Goal: Task Accomplishment & Management: Use online tool/utility

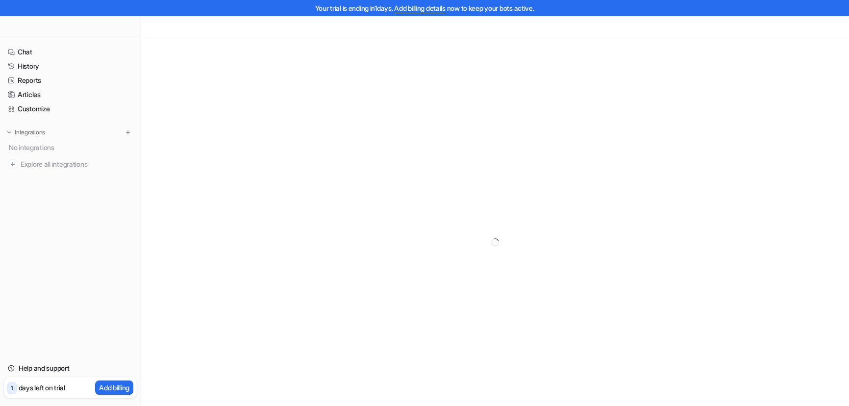
drag, startPoint x: 21, startPoint y: 126, endPoint x: 26, endPoint y: 118, distance: 10.3
click at [21, 126] on nav "Chat History Reports Articles Customize Integrations No integrations Explore al…" at bounding box center [70, 197] width 141 height 312
click at [30, 129] on p "Integrations" at bounding box center [30, 132] width 30 height 8
click at [34, 133] on p "Integrations" at bounding box center [30, 132] width 30 height 8
click at [39, 107] on link "Customize" at bounding box center [70, 109] width 133 height 14
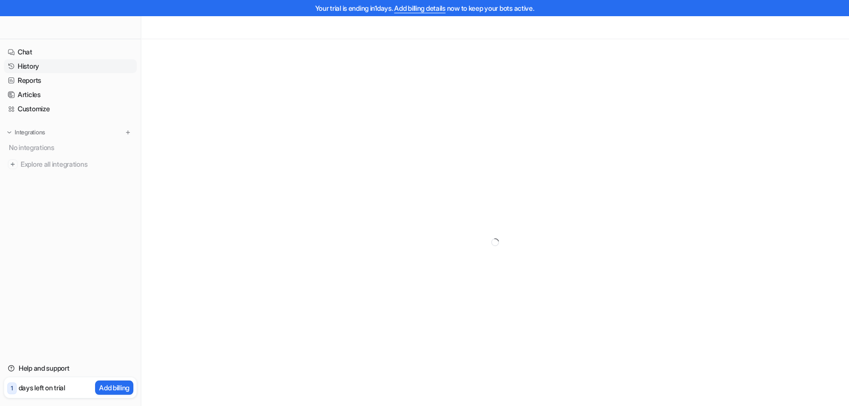
click at [31, 63] on link "History" at bounding box center [70, 66] width 133 height 14
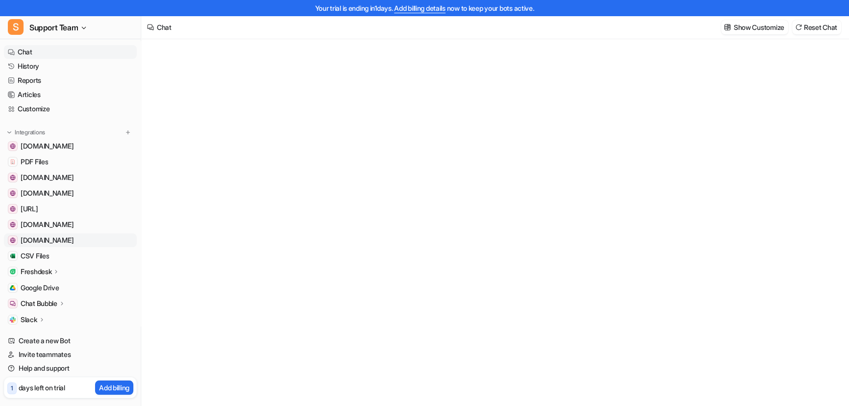
type textarea "**********"
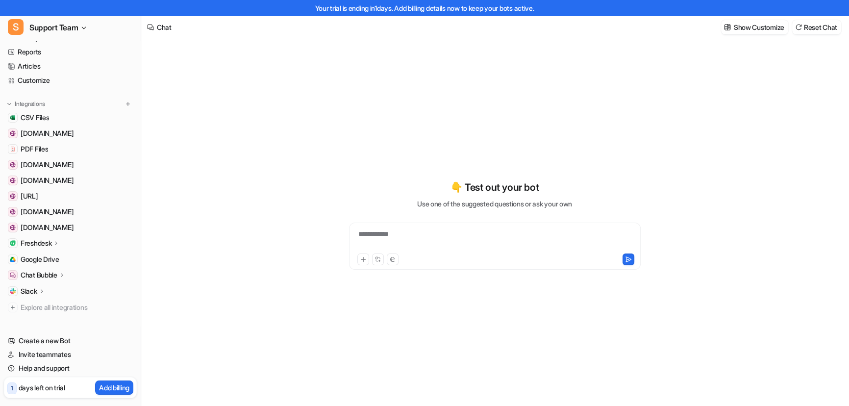
scroll to position [44, 0]
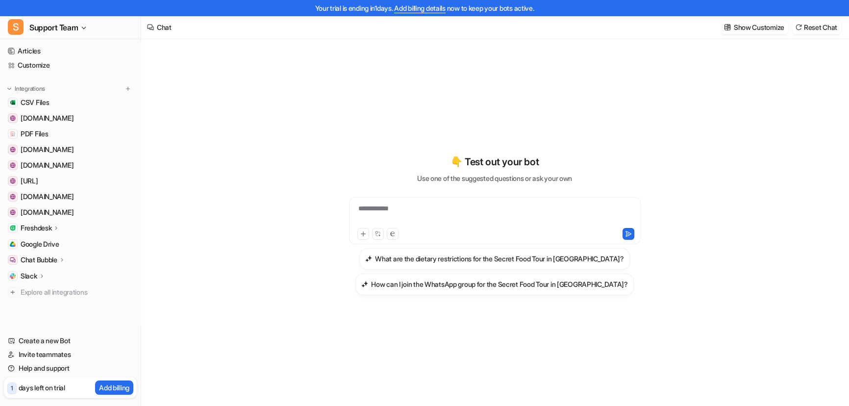
click at [426, 204] on div "**********" at bounding box center [494, 214] width 287 height 23
click at [409, 216] on div "To enrich screen reader interactions, please activate Accessibility in Grammarl…" at bounding box center [494, 214] width 287 height 23
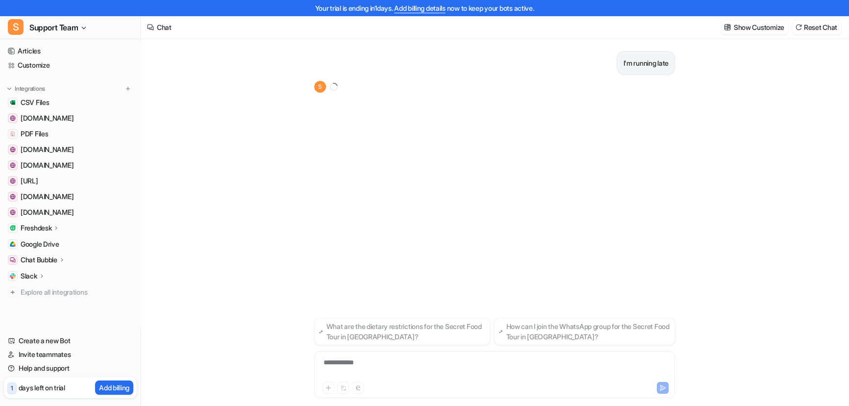
scroll to position [15, 0]
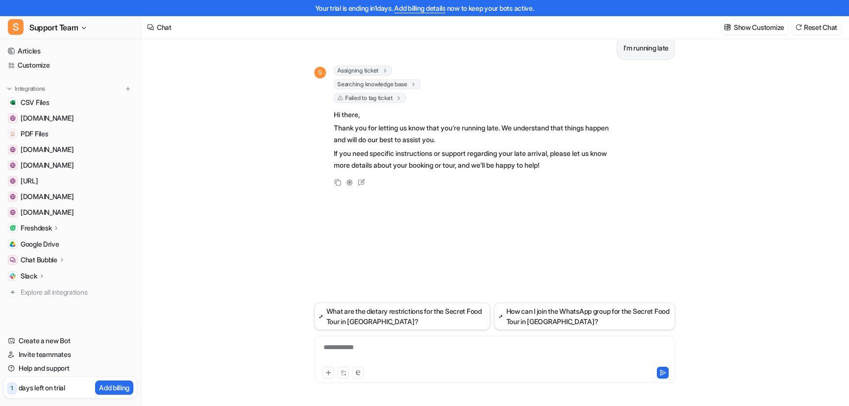
click at [368, 96] on span "Failed to tag ticket" at bounding box center [370, 98] width 72 height 10
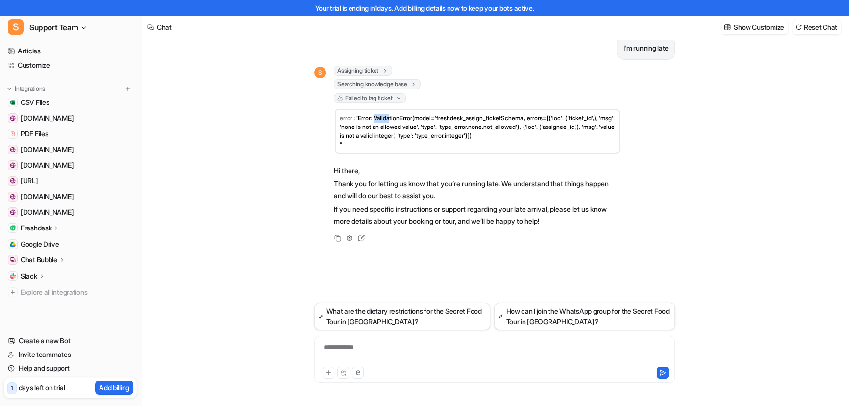
drag, startPoint x: 387, startPoint y: 115, endPoint x: 451, endPoint y: 137, distance: 67.1
click at [418, 123] on span ""Error: ValidationError(model='freshdesk_assign_ticketSchema', errors=[{'loc': …" at bounding box center [478, 131] width 276 height 34
click at [440, 144] on td "error : "Error: ValidationError(model='freshdesk_assign_ticketSchema', errors=[…" at bounding box center [477, 131] width 285 height 45
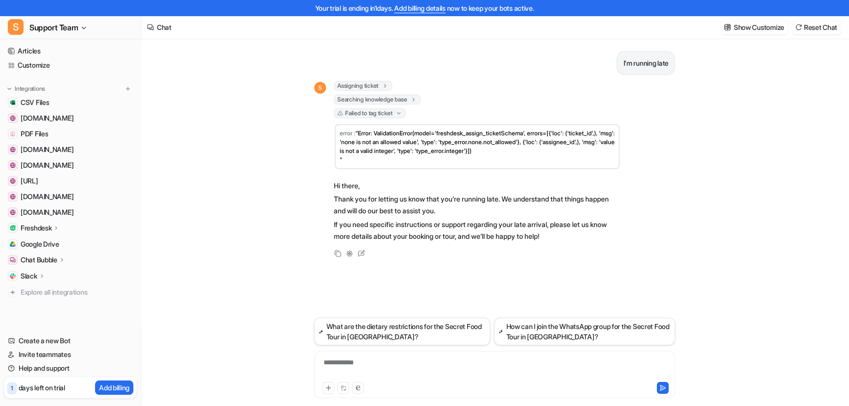
click at [385, 84] on icon at bounding box center [385, 85] width 7 height 7
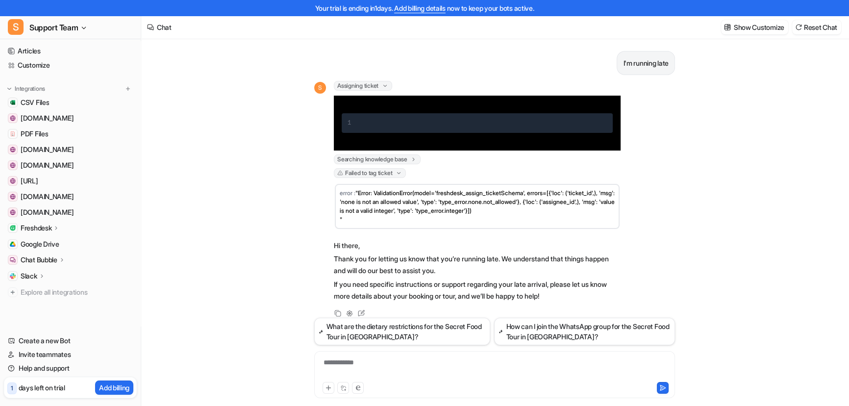
click at [376, 157] on span "Searching knowledge base" at bounding box center [377, 159] width 87 height 10
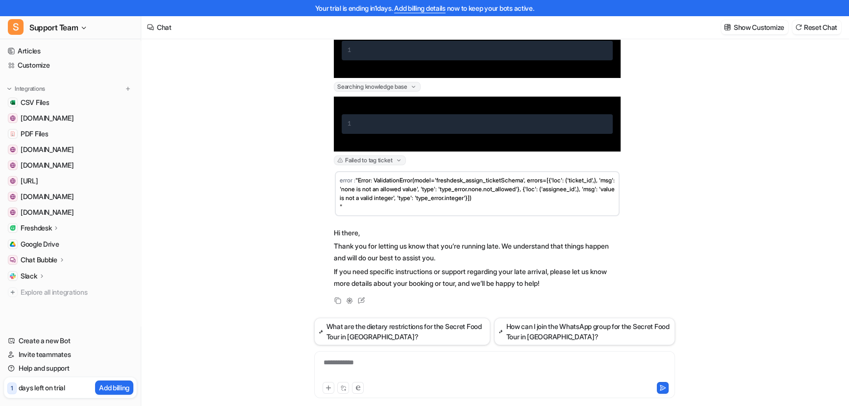
click at [370, 161] on span "Failed to tag ticket" at bounding box center [370, 160] width 72 height 10
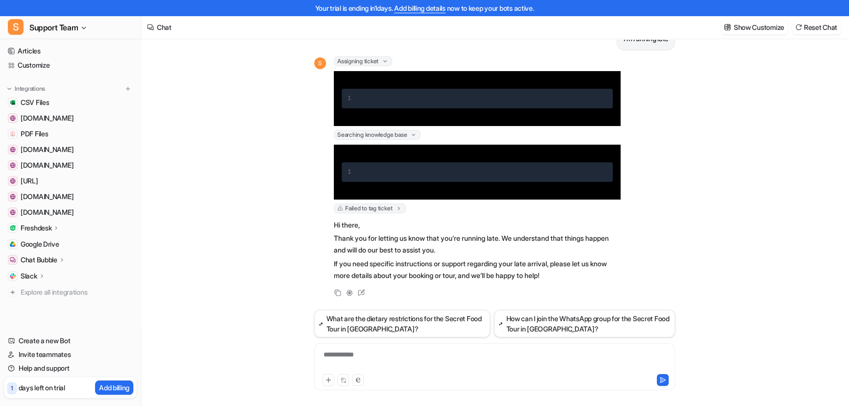
scroll to position [15, 0]
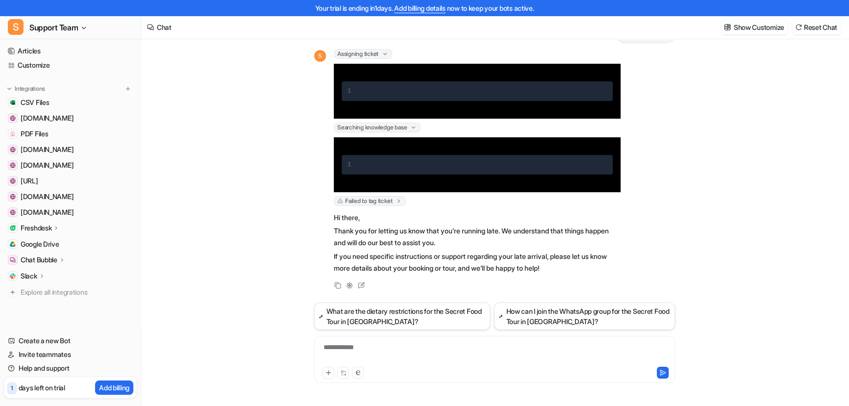
click at [384, 202] on span "Failed to tag ticket" at bounding box center [370, 201] width 72 height 10
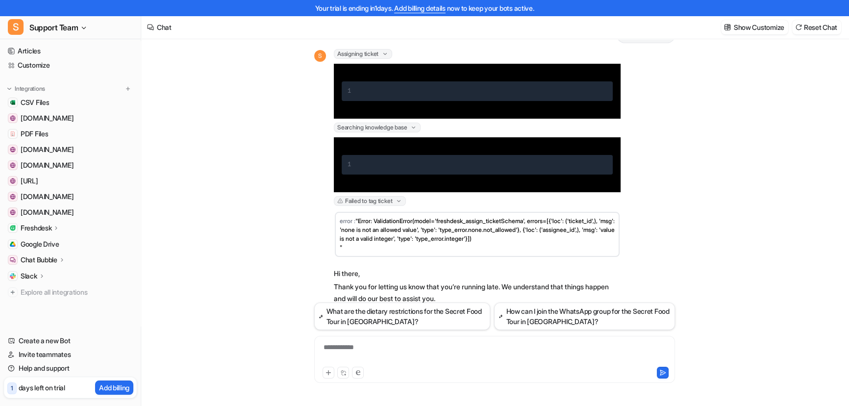
scroll to position [73, 0]
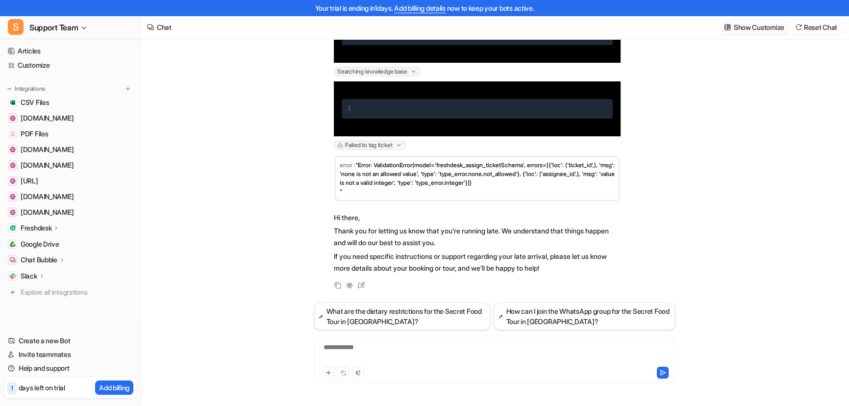
click at [743, 33] on button "Show Customize" at bounding box center [754, 27] width 67 height 14
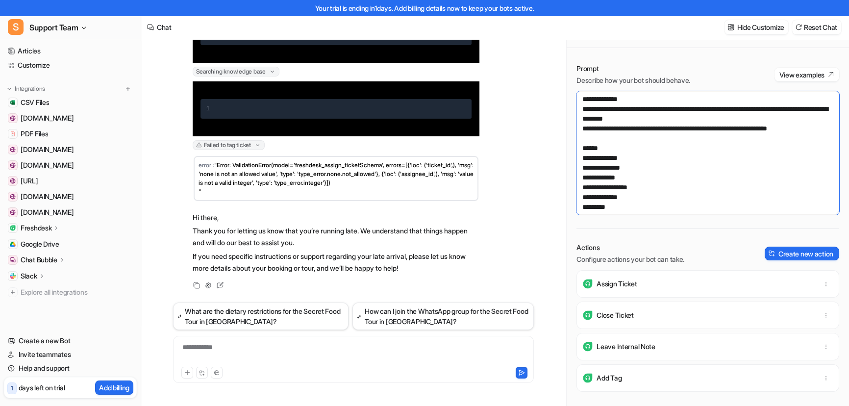
click at [697, 122] on textarea at bounding box center [708, 153] width 263 height 124
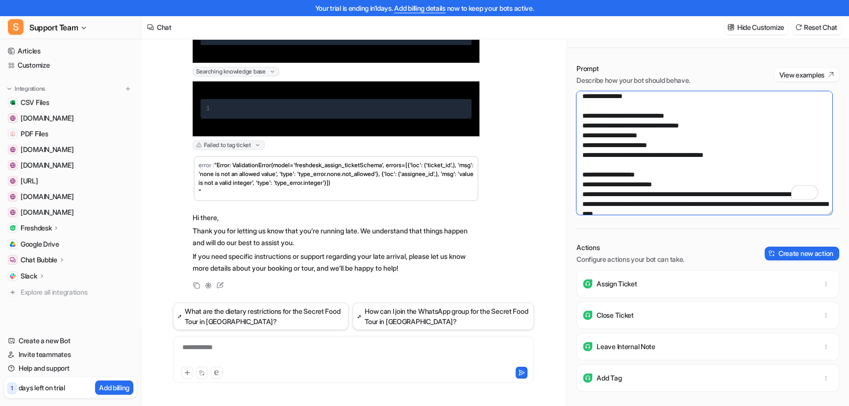
scroll to position [178, 0]
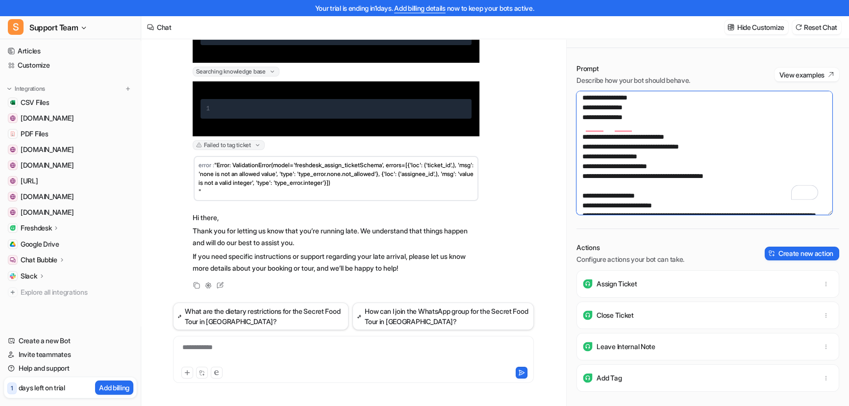
click at [615, 151] on textarea "To enrich screen reader interactions, please activate Accessibility in Grammarl…" at bounding box center [705, 153] width 256 height 124
click at [656, 156] on textarea "To enrich screen reader interactions, please activate Accessibility in Grammarl…" at bounding box center [705, 153] width 256 height 124
drag, startPoint x: 625, startPoint y: 167, endPoint x: 652, endPoint y: 178, distance: 30.3
click at [625, 166] on textarea "To enrich screen reader interactions, please activate Accessibility in Grammarl…" at bounding box center [705, 153] width 256 height 124
drag, startPoint x: 648, startPoint y: 155, endPoint x: 564, endPoint y: 156, distance: 84.3
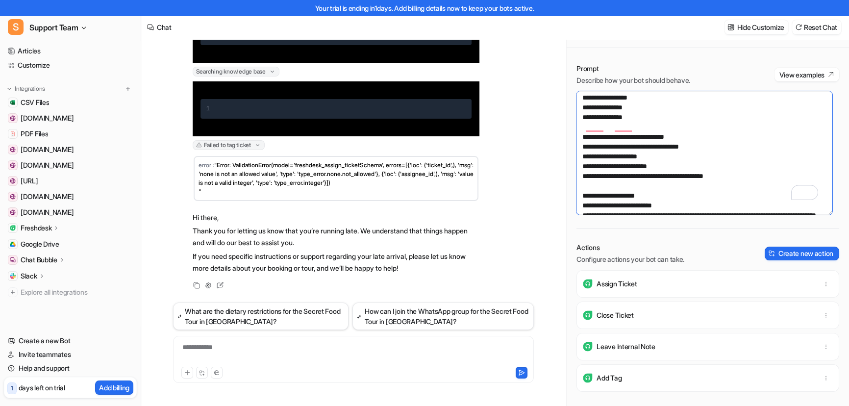
click at [564, 156] on div "**********" at bounding box center [495, 215] width 708 height 382
click at [662, 164] on textarea "To enrich screen reader interactions, please activate Accessibility in Grammarl…" at bounding box center [705, 153] width 256 height 124
drag, startPoint x: 652, startPoint y: 156, endPoint x: 517, endPoint y: 153, distance: 134.8
click at [517, 153] on div "**********" at bounding box center [495, 215] width 708 height 382
click at [671, 170] on textarea "To enrich screen reader interactions, please activate Accessibility in Grammarl…" at bounding box center [705, 153] width 256 height 124
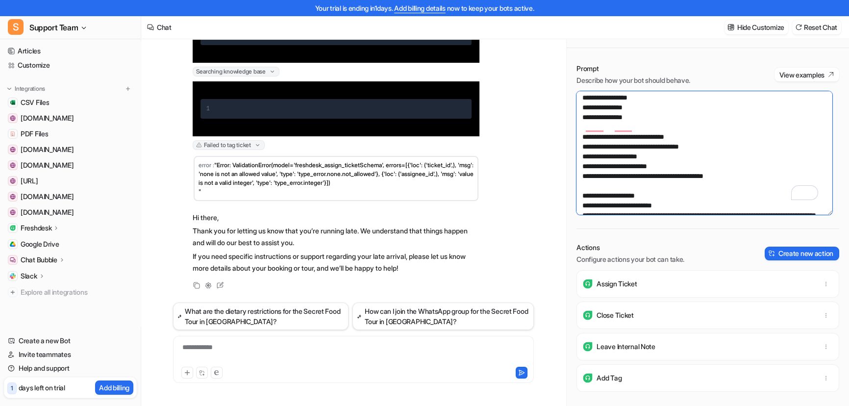
click at [732, 148] on textarea "To enrich screen reader interactions, please activate Accessibility in Grammarl…" at bounding box center [705, 153] width 256 height 124
click at [728, 152] on textarea "To enrich screen reader interactions, please activate Accessibility in Grammarl…" at bounding box center [705, 153] width 256 height 124
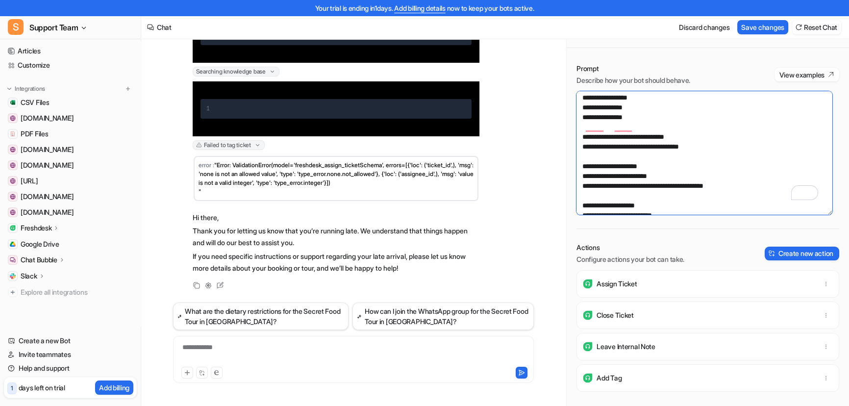
paste textarea "**********"
type textarea "**********"
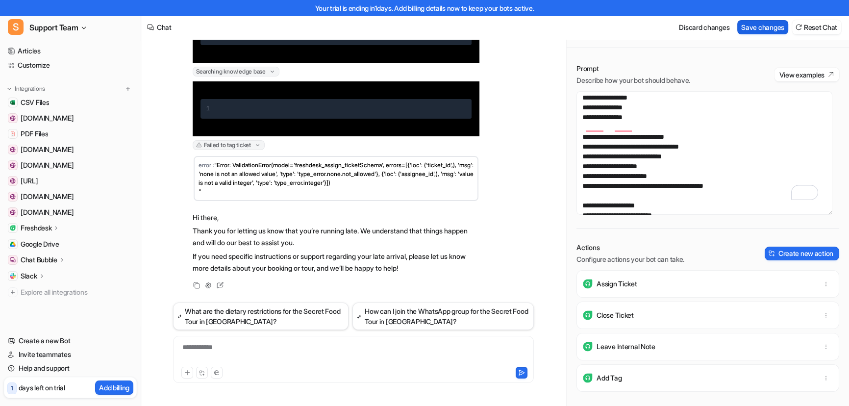
click at [764, 26] on button "Save changes" at bounding box center [762, 27] width 51 height 14
click at [248, 351] on div "**********" at bounding box center [354, 353] width 356 height 23
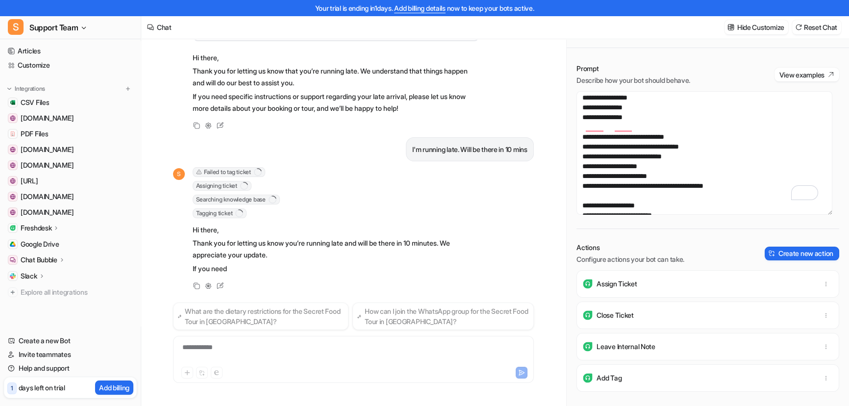
scroll to position [244, 0]
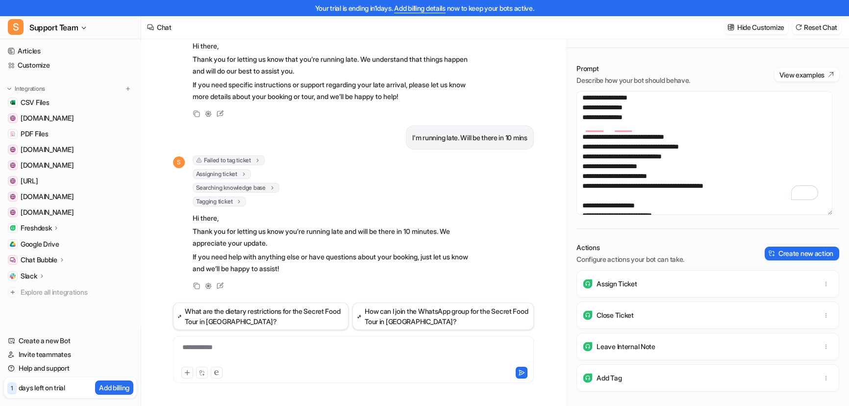
click at [256, 155] on span "Failed to tag ticket" at bounding box center [229, 160] width 72 height 10
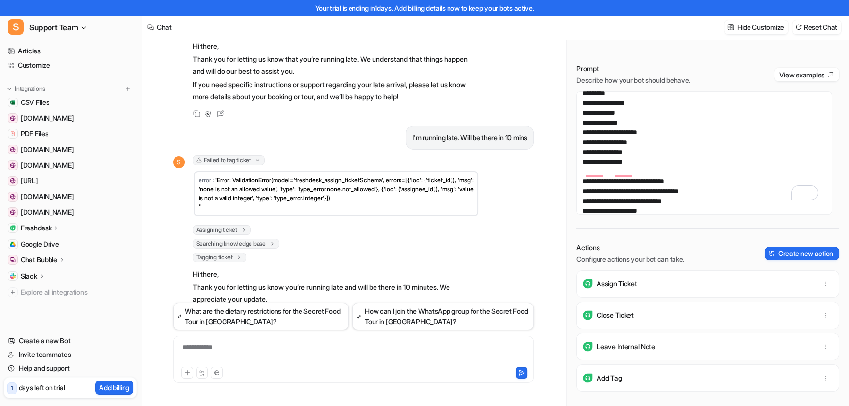
scroll to position [78, 0]
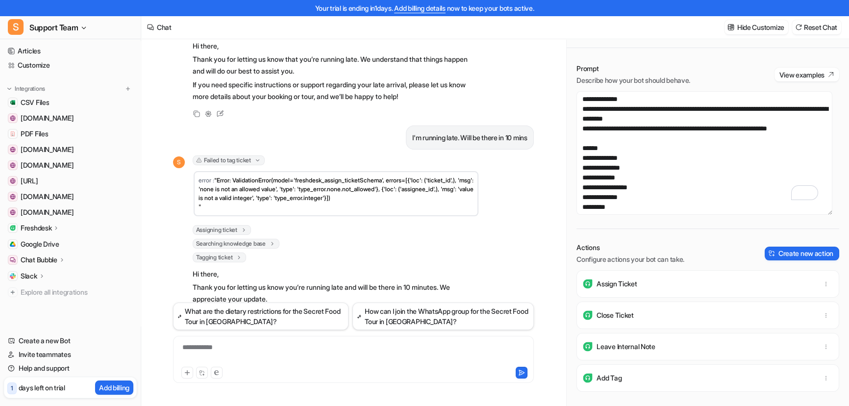
click at [245, 161] on span "Failed to tag ticket" at bounding box center [229, 160] width 72 height 10
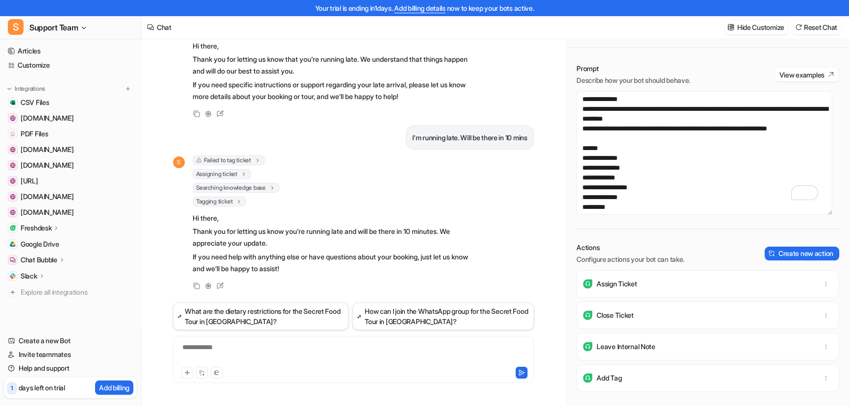
click at [231, 199] on span "Tagging ticket" at bounding box center [220, 202] width 54 height 10
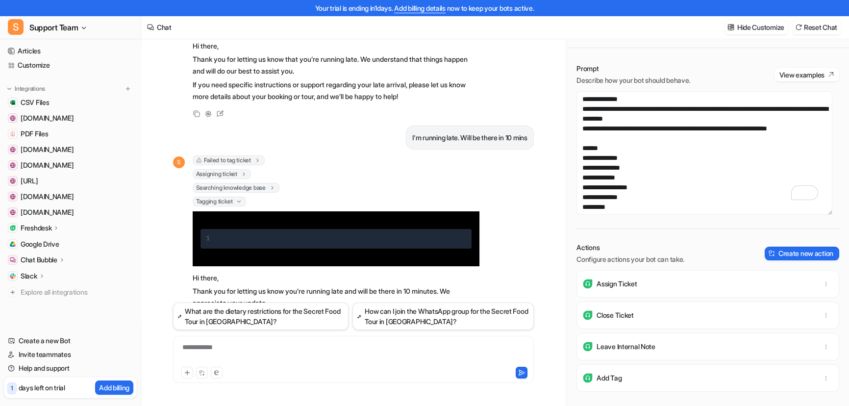
click at [231, 199] on span "Tagging ticket" at bounding box center [220, 202] width 54 height 10
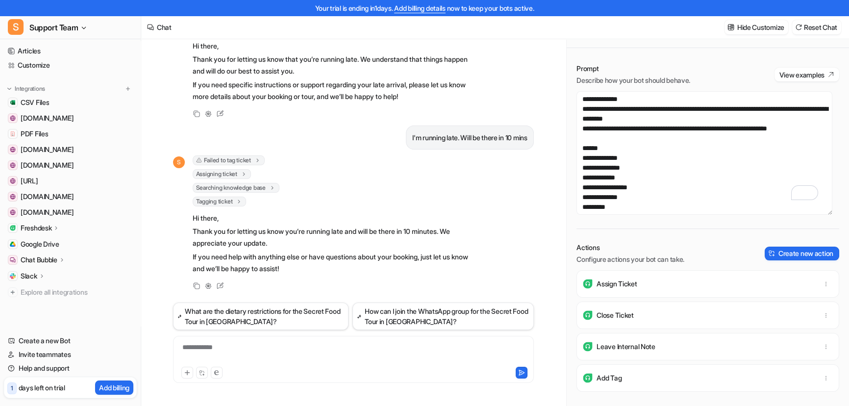
click at [231, 199] on span "Tagging ticket" at bounding box center [220, 202] width 54 height 10
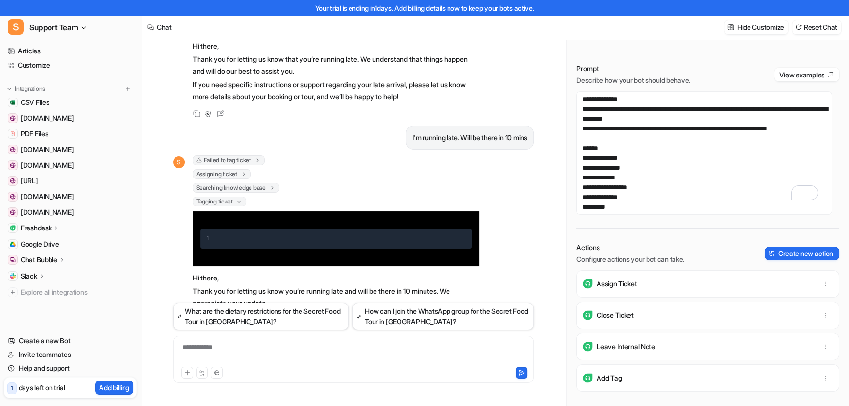
click at [232, 201] on span "Tagging ticket" at bounding box center [220, 202] width 54 height 10
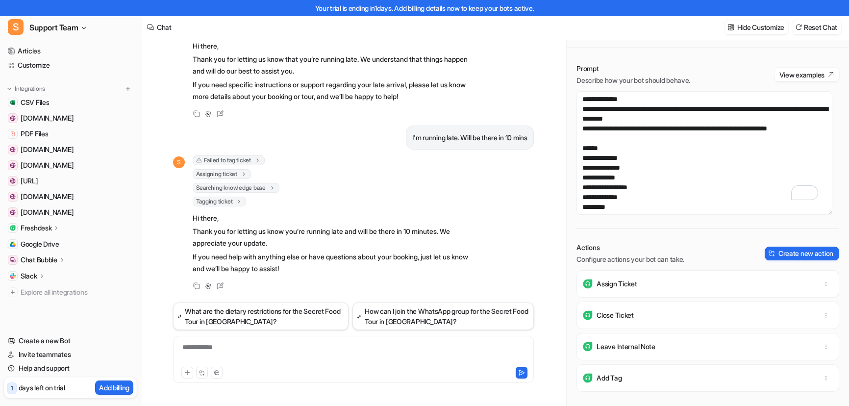
click at [255, 187] on span "Searching knowledge base" at bounding box center [236, 188] width 87 height 10
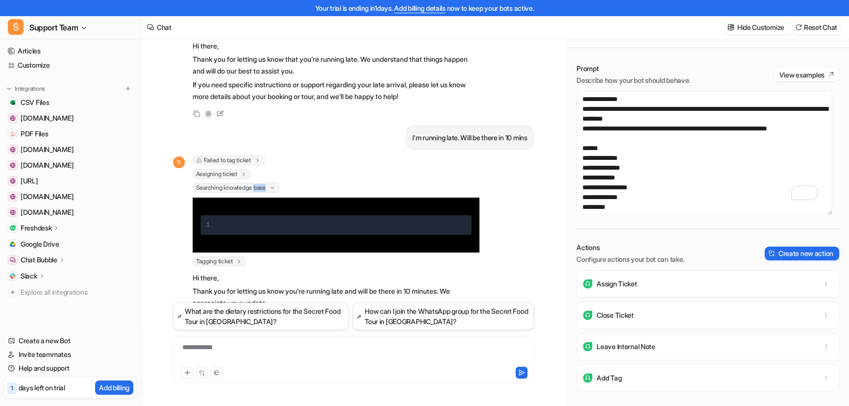
click at [255, 187] on span "Searching knowledge base" at bounding box center [236, 188] width 87 height 10
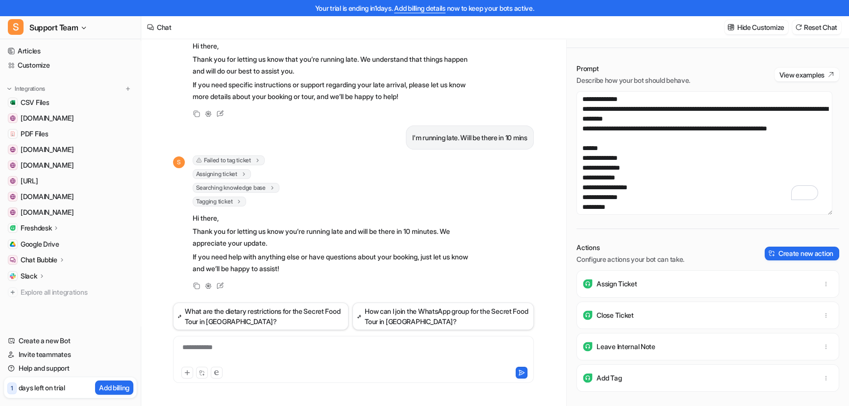
click at [245, 173] on icon at bounding box center [244, 173] width 2 height 3
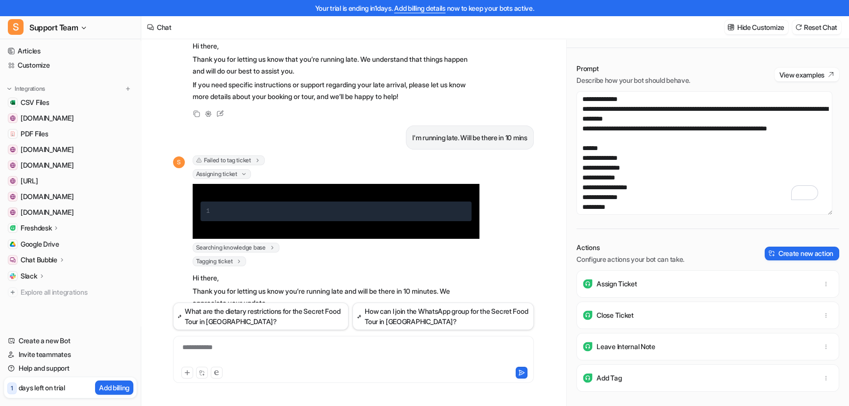
click at [245, 173] on icon at bounding box center [243, 174] width 3 height 2
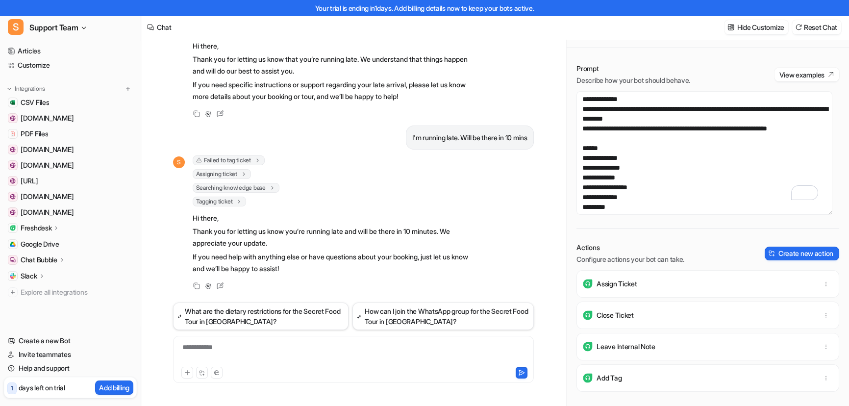
click at [240, 155] on span "Failed to tag ticket" at bounding box center [229, 160] width 72 height 10
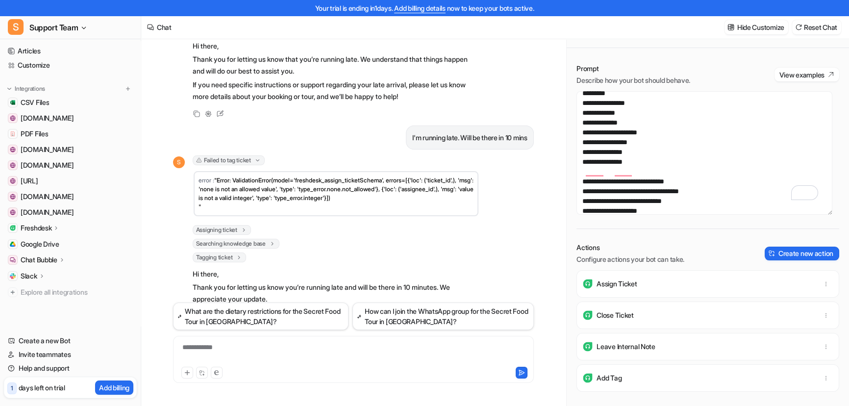
scroll to position [171, 0]
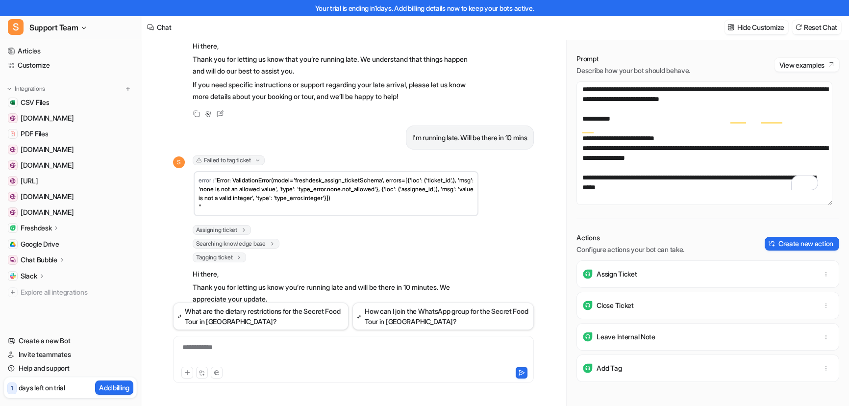
click at [637, 357] on div "Add Tag" at bounding box center [708, 367] width 254 height 27
click at [633, 372] on div "Add Tag" at bounding box center [708, 367] width 254 height 27
click at [826, 369] on icon "button" at bounding box center [826, 368] width 0 height 4
click at [754, 388] on span "Delete" at bounding box center [752, 390] width 20 height 10
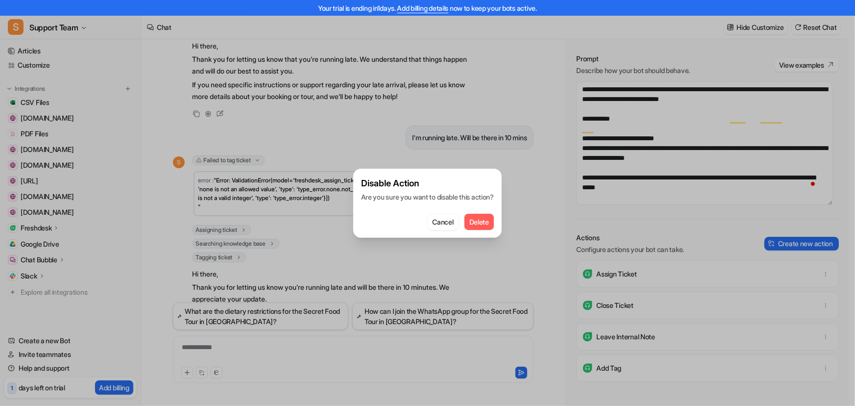
click at [484, 219] on span "Delete" at bounding box center [480, 222] width 20 height 10
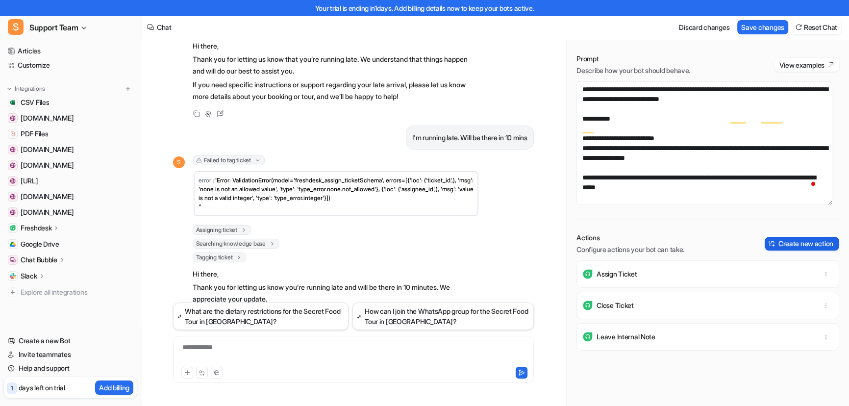
click at [795, 244] on button "Create new action" at bounding box center [802, 244] width 75 height 14
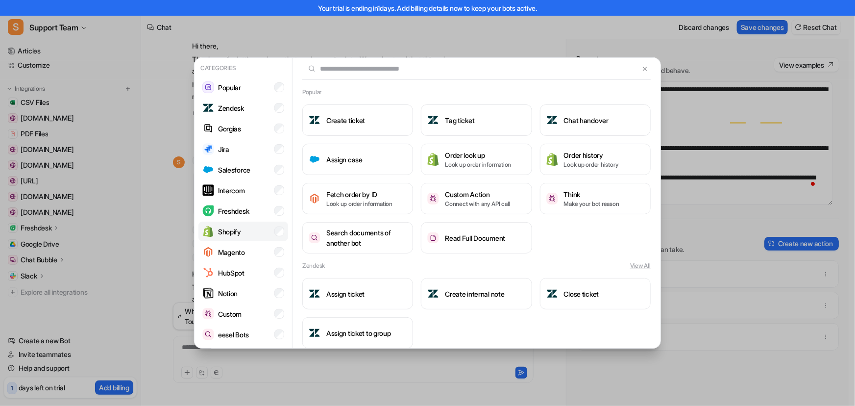
click at [228, 236] on p "Shopify" at bounding box center [229, 231] width 23 height 10
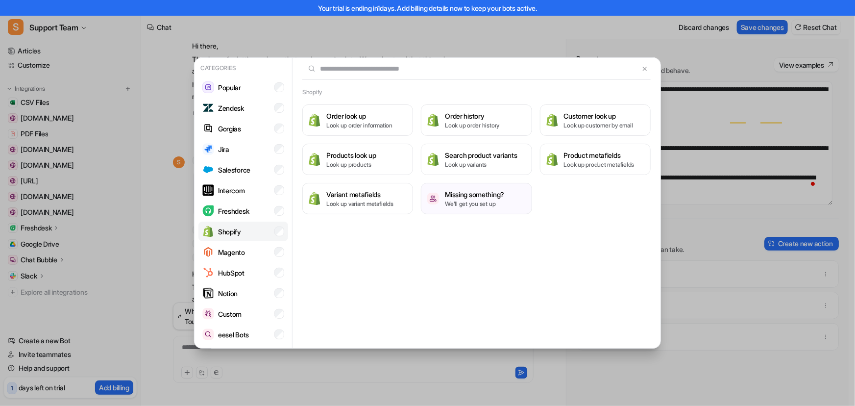
click at [238, 233] on p "Shopify" at bounding box center [229, 231] width 23 height 10
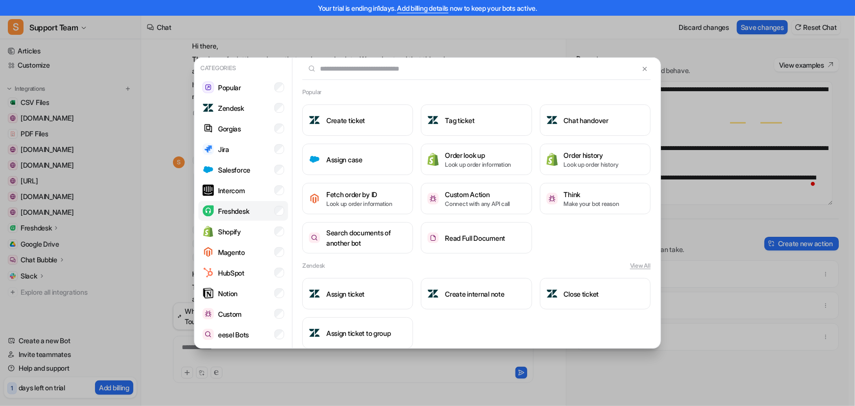
click at [253, 208] on li "Freshdesk" at bounding box center [244, 211] width 90 height 20
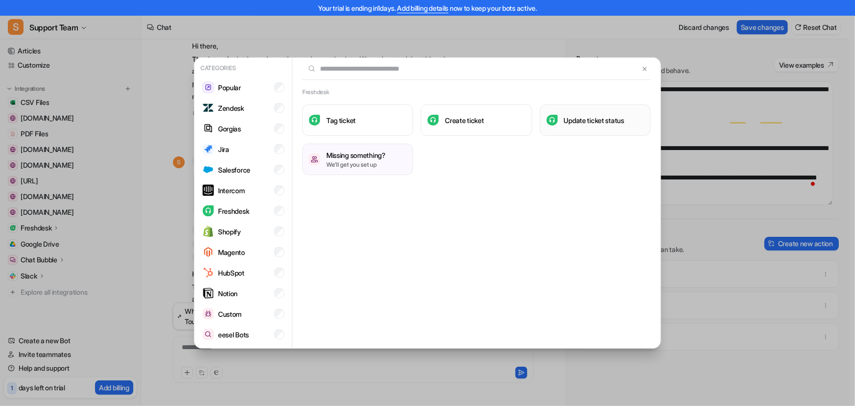
click at [602, 124] on h3 "Update ticket status" at bounding box center [594, 120] width 60 height 10
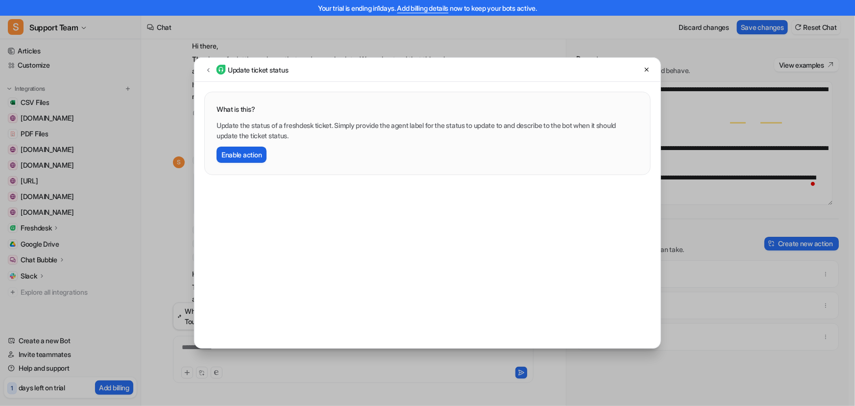
click at [246, 152] on button "Enable action" at bounding box center [242, 155] width 50 height 16
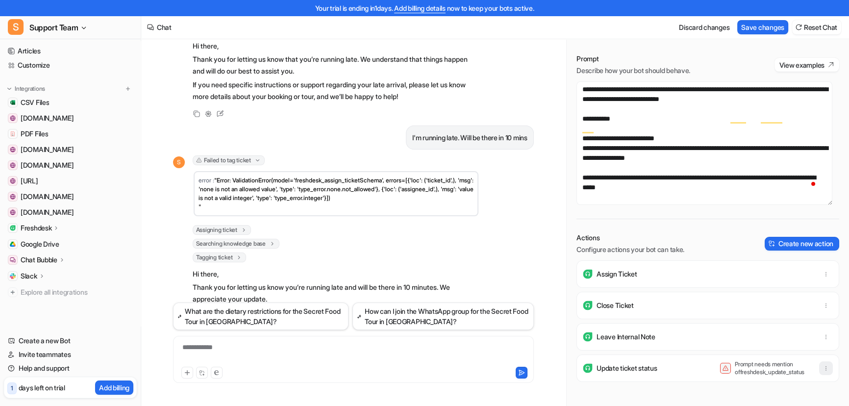
click at [826, 369] on icon "button" at bounding box center [826, 368] width 0 height 4
click at [752, 387] on span "Delete" at bounding box center [752, 390] width 20 height 10
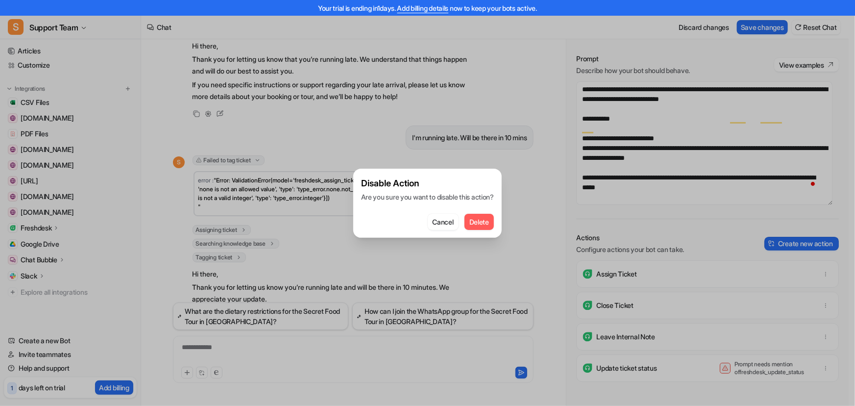
click at [482, 212] on div "Cancel Delete" at bounding box center [427, 219] width 133 height 22
click at [480, 221] on span "Delete" at bounding box center [480, 222] width 20 height 10
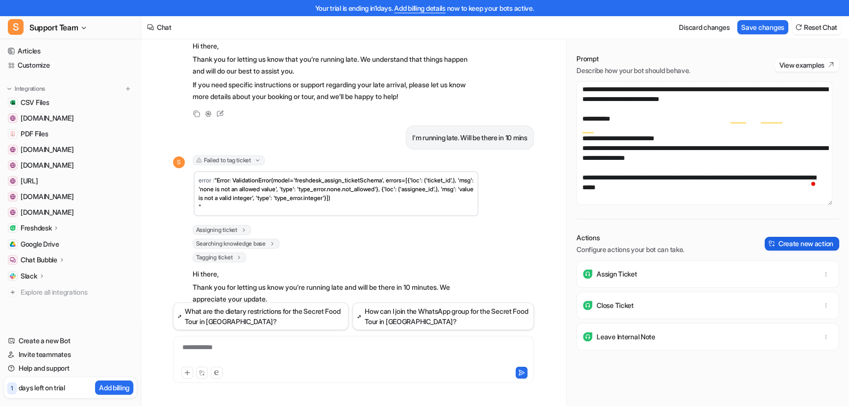
click at [795, 246] on button "Create new action" at bounding box center [802, 244] width 75 height 14
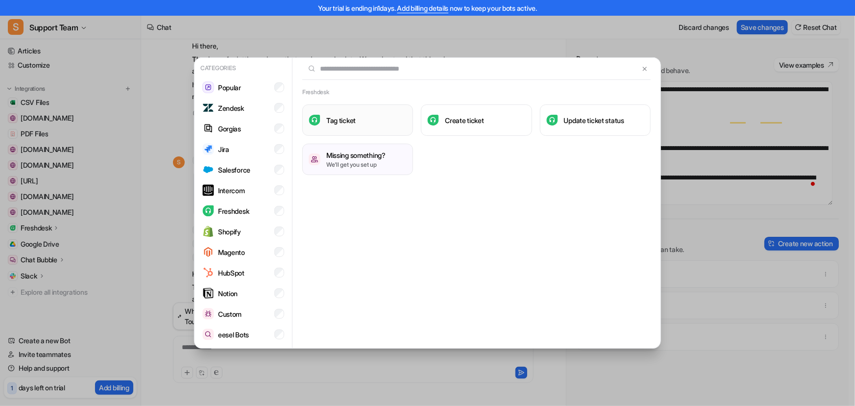
click at [363, 125] on button "Tag ticket" at bounding box center [357, 119] width 111 height 31
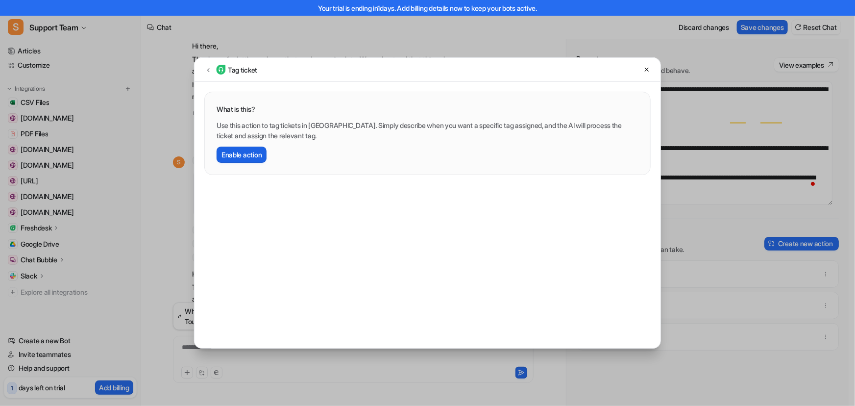
click at [251, 153] on button "Enable action" at bounding box center [242, 155] width 50 height 16
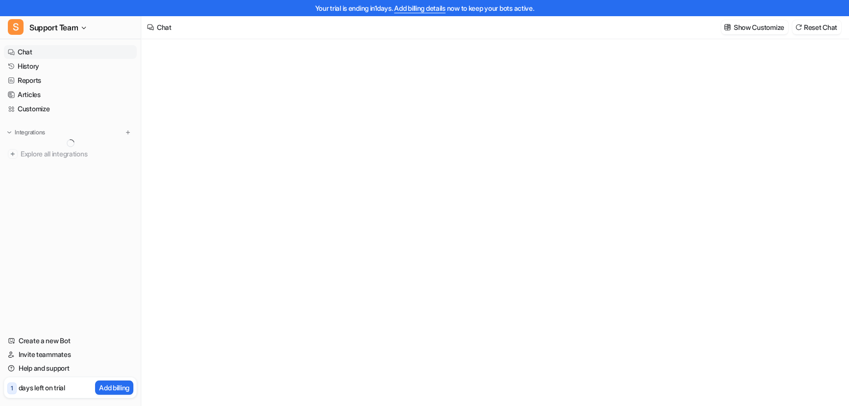
scroll to position [15, 0]
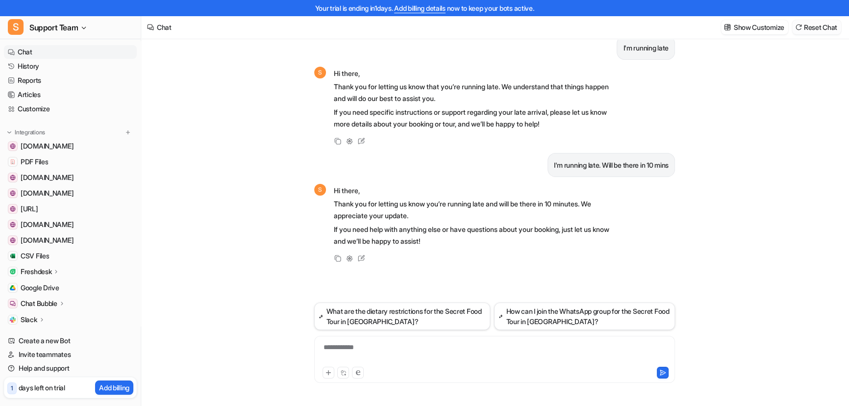
click at [817, 28] on button "Reset Chat" at bounding box center [816, 27] width 49 height 14
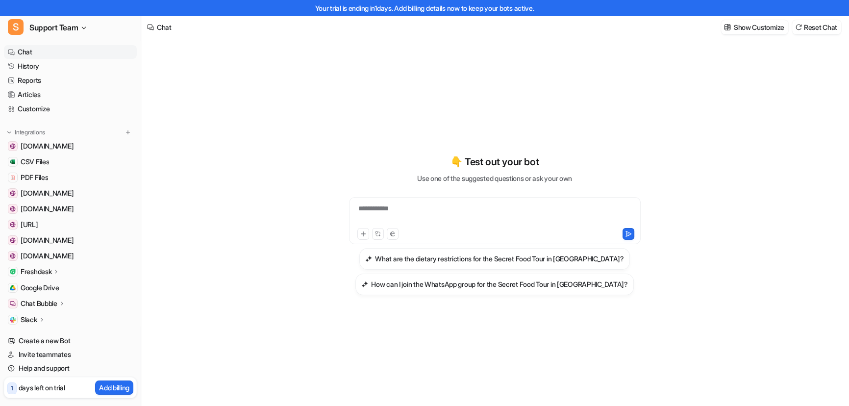
click at [413, 203] on div "**********" at bounding box center [494, 214] width 287 height 23
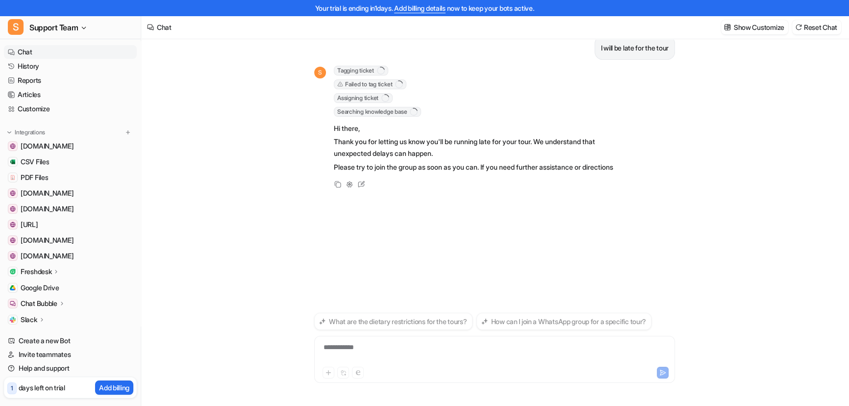
click at [162, 191] on div "**********" at bounding box center [494, 215] width 707 height 382
click at [368, 63] on div "I will be late for the tour S Tagging ticket 1 Failed to tag ticket error : "Er…" at bounding box center [494, 167] width 361 height 286
click at [367, 64] on div "I will be late for the tour S Tagging ticket 1 Failed to tag ticket error : "Er…" at bounding box center [494, 167] width 361 height 286
click at [366, 66] on span "Tagging ticket" at bounding box center [361, 71] width 54 height 10
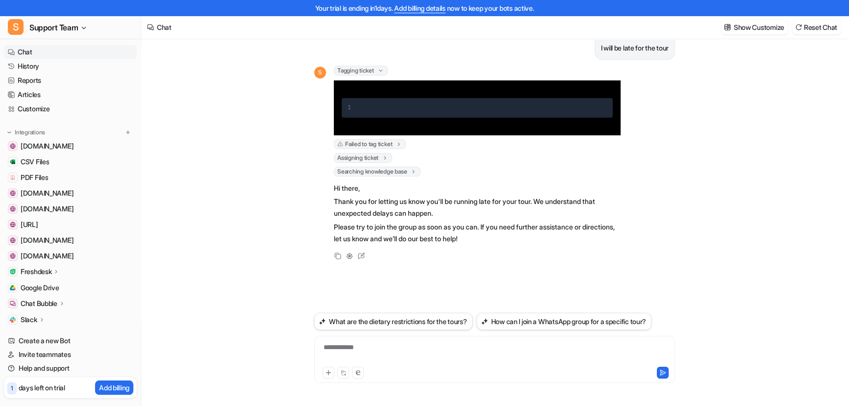
click at [366, 66] on span "Tagging ticket" at bounding box center [361, 71] width 54 height 10
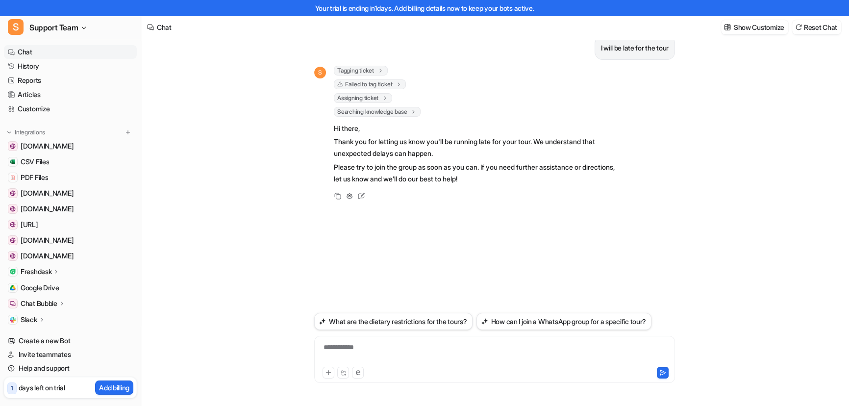
click at [387, 85] on span "Failed to tag ticket" at bounding box center [370, 84] width 72 height 10
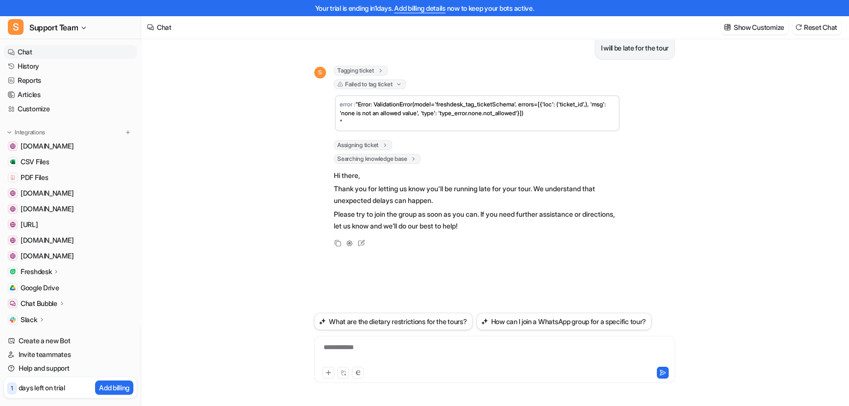
click at [439, 107] on td "error : "Error: ValidationError(model='freshdesk_tag_ticketSchema', errors=[{'l…" at bounding box center [477, 113] width 285 height 36
drag, startPoint x: 449, startPoint y: 100, endPoint x: 533, endPoint y: 105, distance: 84.5
click at [533, 105] on span ""Error: ValidationError(model='freshdesk_tag_ticketSchema', errors=[{'loc': ('t…" at bounding box center [474, 112] width 268 height 25
click at [540, 119] on td "error : "Error: ValidationError(model='freshdesk_tag_ticketSchema', errors=[{'l…" at bounding box center [477, 113] width 285 height 36
click at [574, 123] on td "error : "Error: ValidationError(model='freshdesk_tag_ticketSchema', errors=[{'l…" at bounding box center [477, 113] width 285 height 36
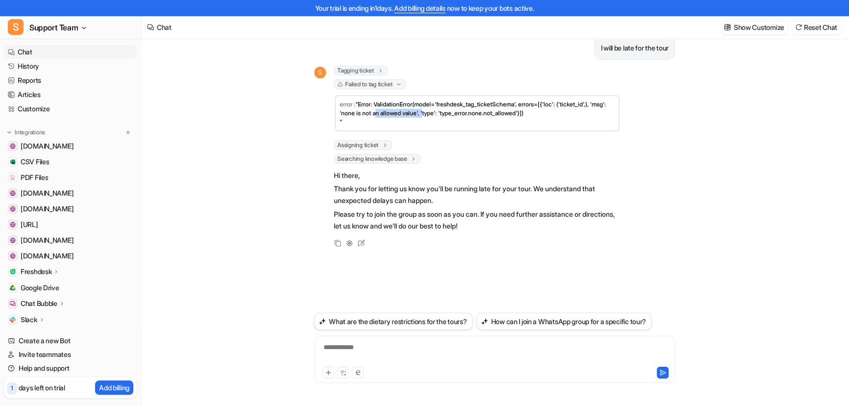
drag, startPoint x: 412, startPoint y: 111, endPoint x: 464, endPoint y: 117, distance: 52.3
click at [460, 117] on td "error : "Error: ValidationError(model='freshdesk_tag_ticketSchema', errors=[{'l…" at bounding box center [477, 113] width 285 height 36
click at [490, 120] on td "error : "Error: ValidationError(model='freshdesk_tag_ticketSchema', errors=[{'l…" at bounding box center [477, 113] width 285 height 36
click at [761, 27] on p "Show Customize" at bounding box center [759, 27] width 50 height 10
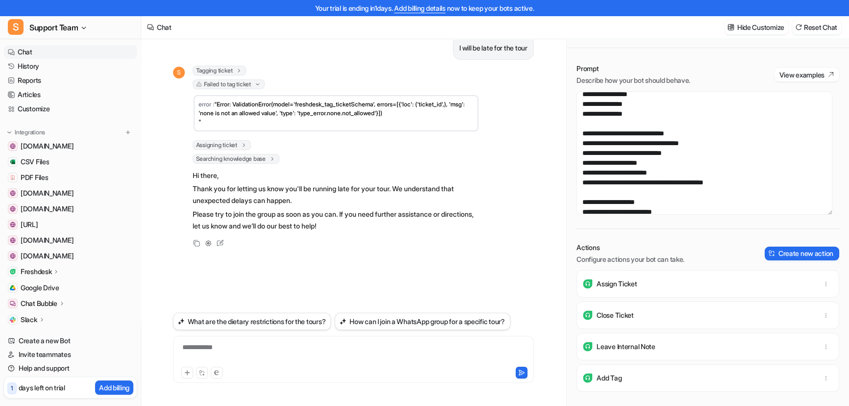
scroll to position [178, 0]
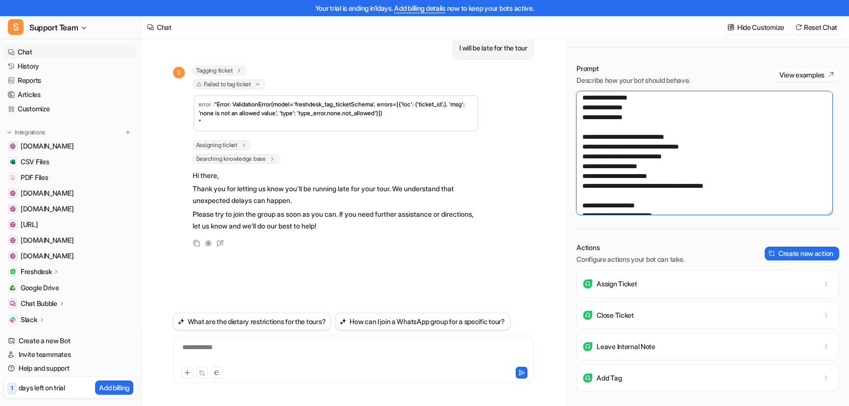
click at [700, 167] on textarea at bounding box center [705, 153] width 256 height 124
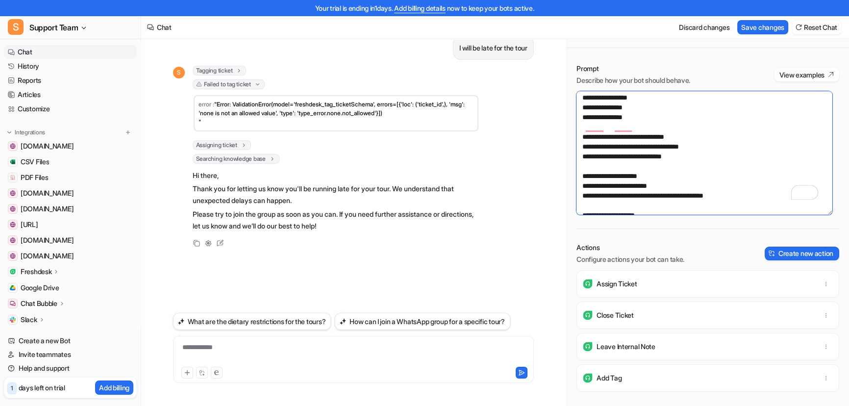
drag, startPoint x: 648, startPoint y: 164, endPoint x: 571, endPoint y: 164, distance: 77.0
click at [571, 164] on div "Prompt Describe how your bot should behave. View examples Actions Configure act…" at bounding box center [708, 235] width 282 height 362
click at [616, 176] on textarea "To enrich screen reader interactions, please activate Accessibility in Grammarl…" at bounding box center [705, 153] width 256 height 124
paste textarea "**********"
drag, startPoint x: 649, startPoint y: 176, endPoint x: 492, endPoint y: 173, distance: 157.4
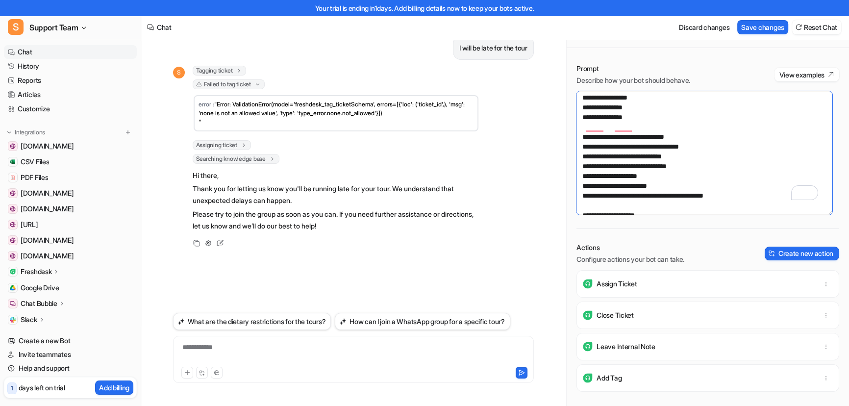
click at [492, 173] on div "**********" at bounding box center [495, 215] width 708 height 382
type textarea "**********"
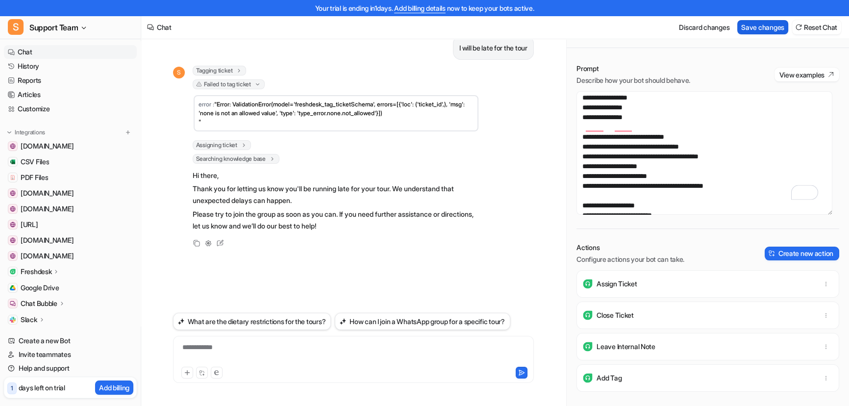
click at [763, 26] on button "Save changes" at bounding box center [762, 27] width 51 height 14
click at [313, 356] on div "**********" at bounding box center [354, 353] width 356 height 23
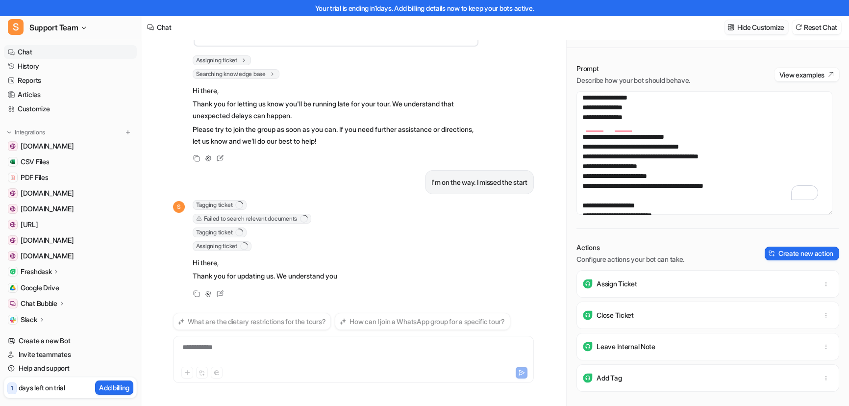
click at [758, 25] on p "Hide Customize" at bounding box center [760, 27] width 47 height 10
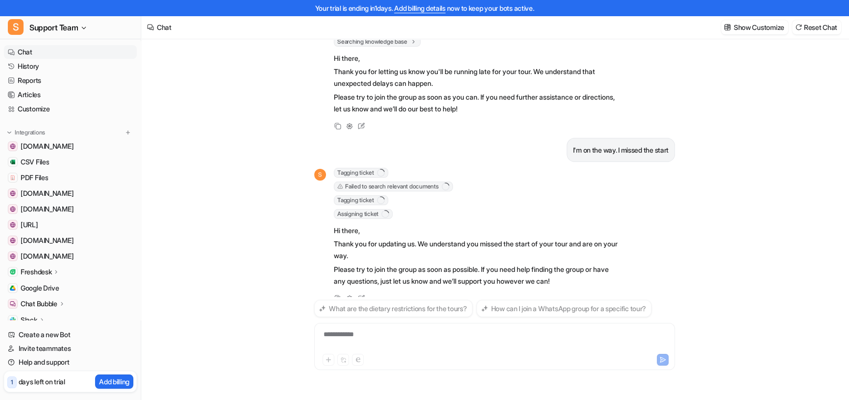
scroll to position [122, 0]
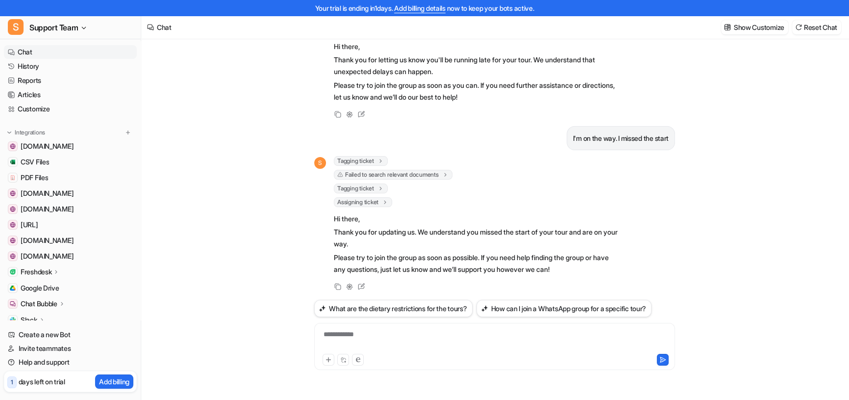
click at [401, 174] on span "Failed to search relevant documents" at bounding box center [393, 175] width 119 height 10
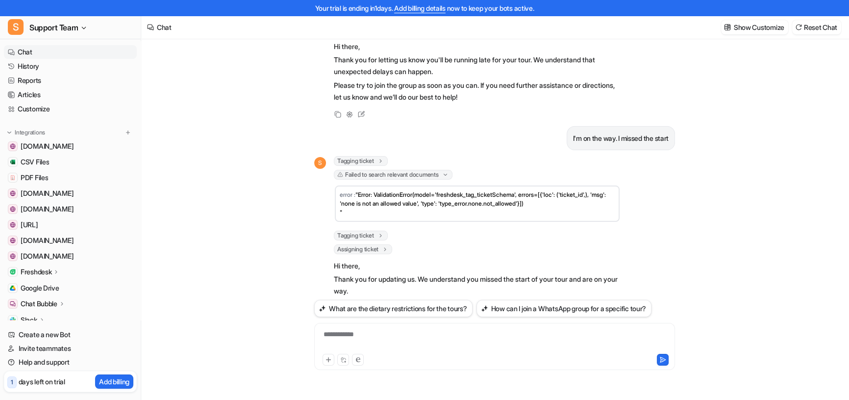
click at [401, 174] on span "Failed to search relevant documents" at bounding box center [393, 175] width 119 height 10
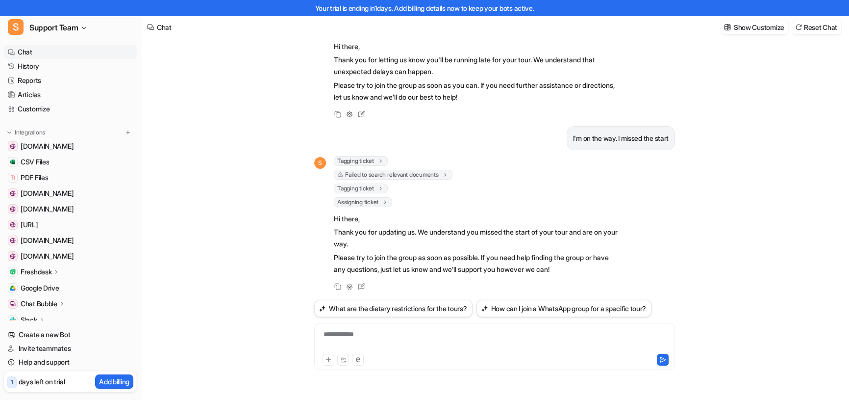
click at [377, 157] on span "Tagging ticket" at bounding box center [361, 161] width 54 height 10
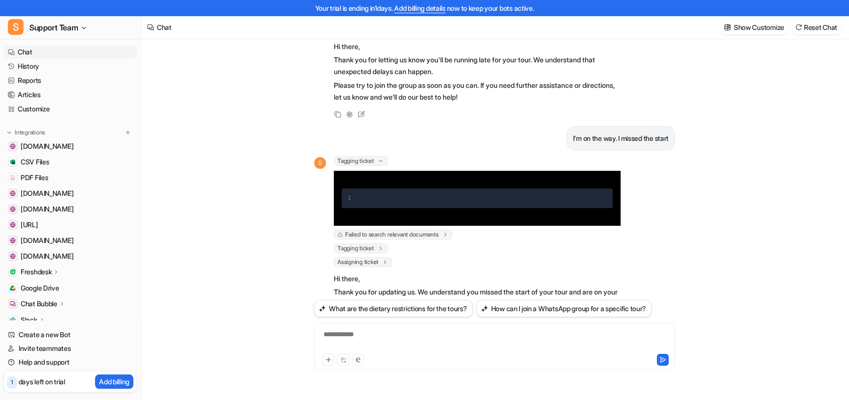
click at [377, 157] on span "Tagging ticket" at bounding box center [361, 161] width 54 height 10
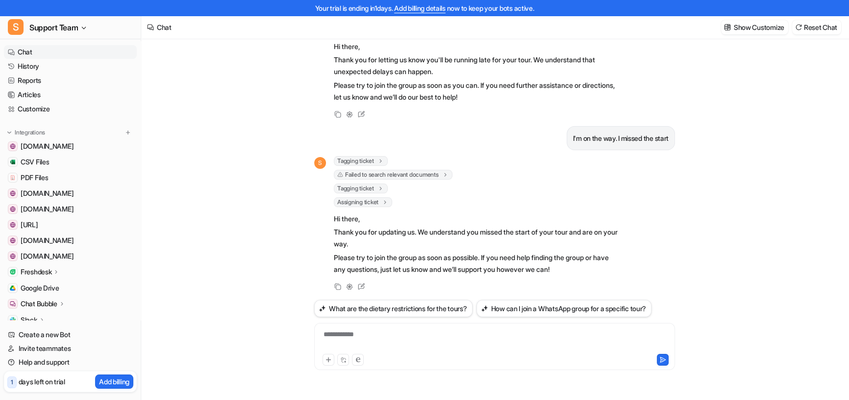
click at [377, 188] on span "Tagging ticket" at bounding box center [361, 188] width 54 height 10
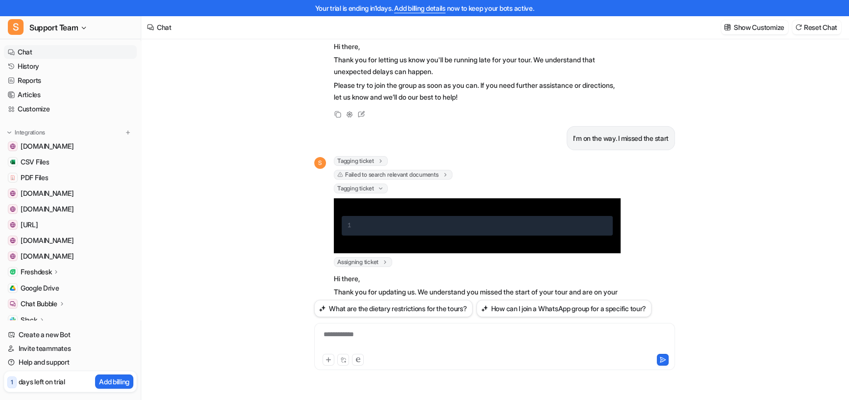
click at [377, 188] on span "Tagging ticket" at bounding box center [361, 188] width 54 height 10
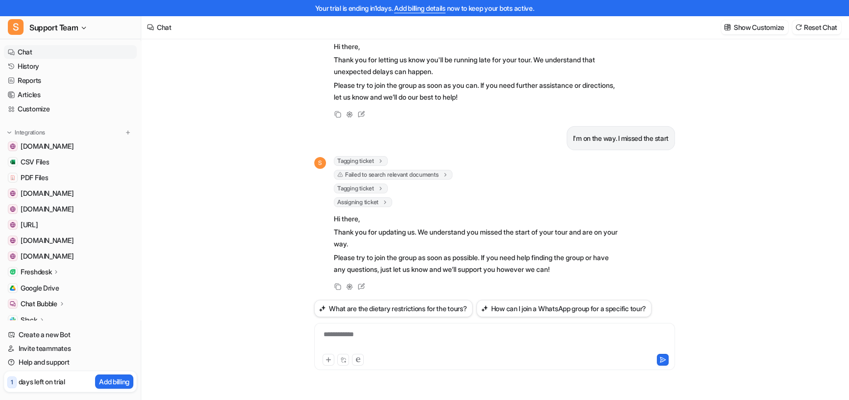
click at [377, 198] on span "Assigning ticket" at bounding box center [363, 202] width 58 height 10
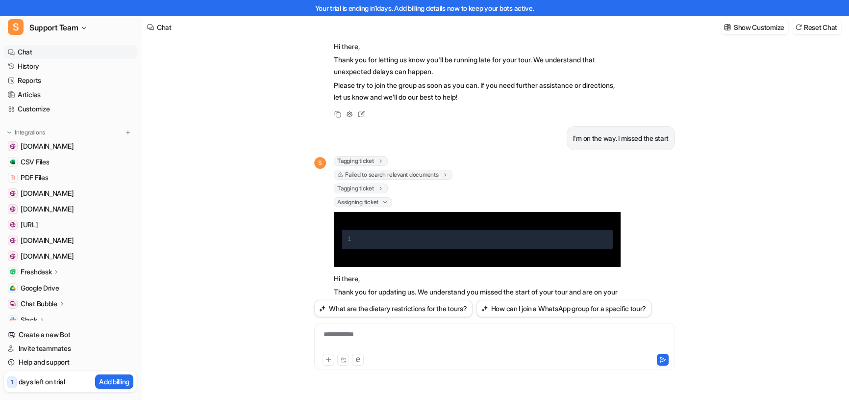
click at [377, 198] on span "Assigning ticket" at bounding box center [363, 202] width 58 height 10
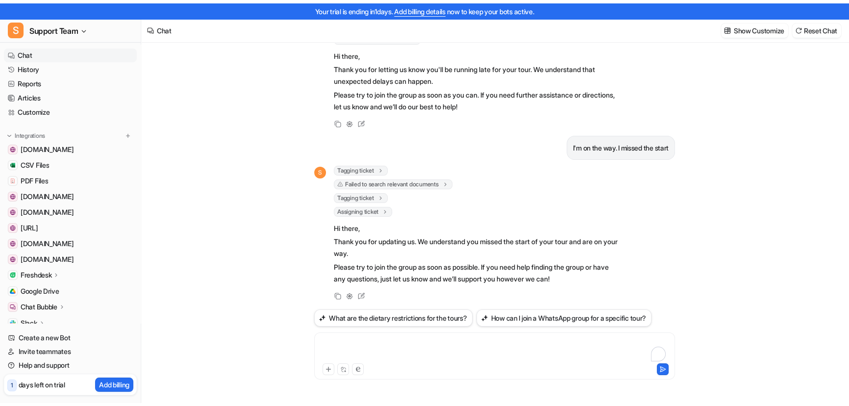
scroll to position [15, 0]
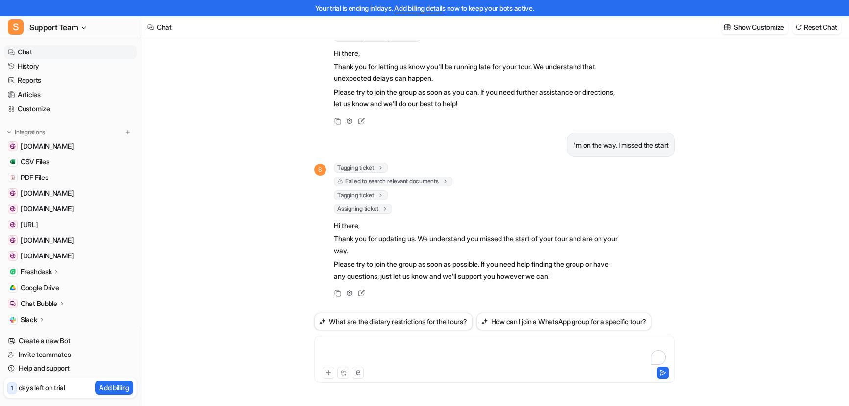
click at [485, 343] on div "To enrich screen reader interactions, please activate Accessibility in Grammarl…" at bounding box center [495, 353] width 356 height 23
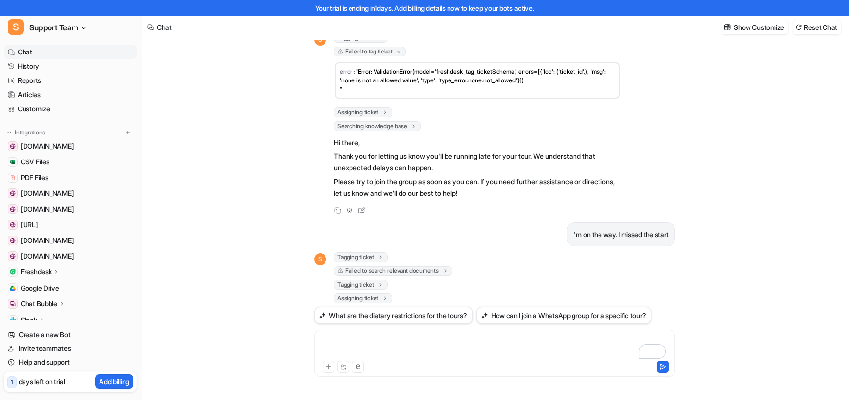
scroll to position [22, 0]
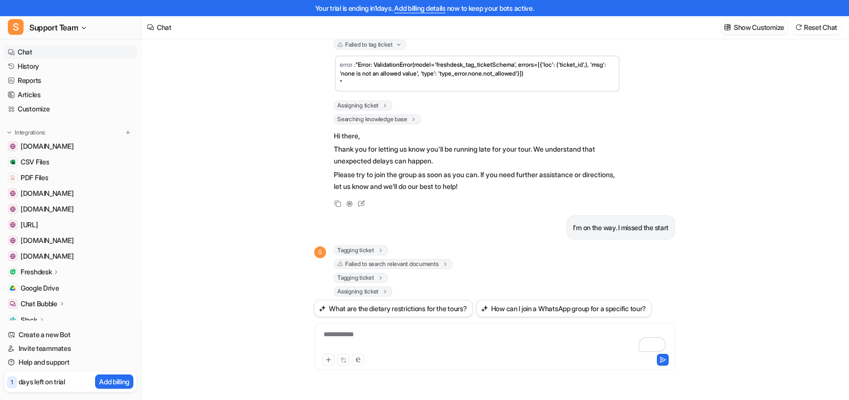
click at [750, 30] on p "Show Customize" at bounding box center [759, 27] width 50 height 10
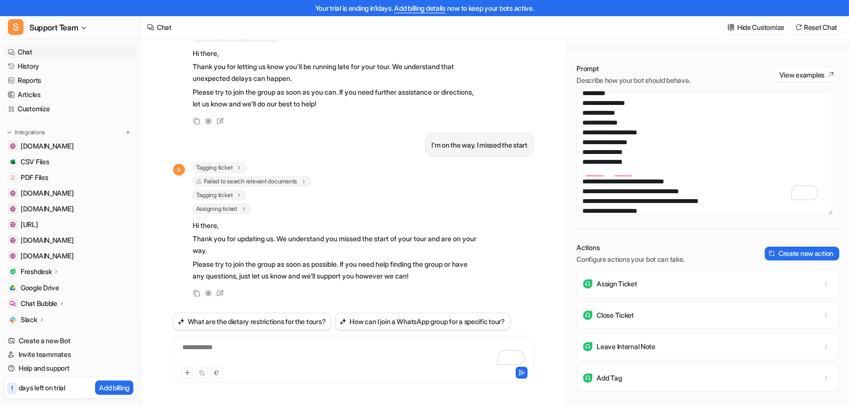
scroll to position [0, 0]
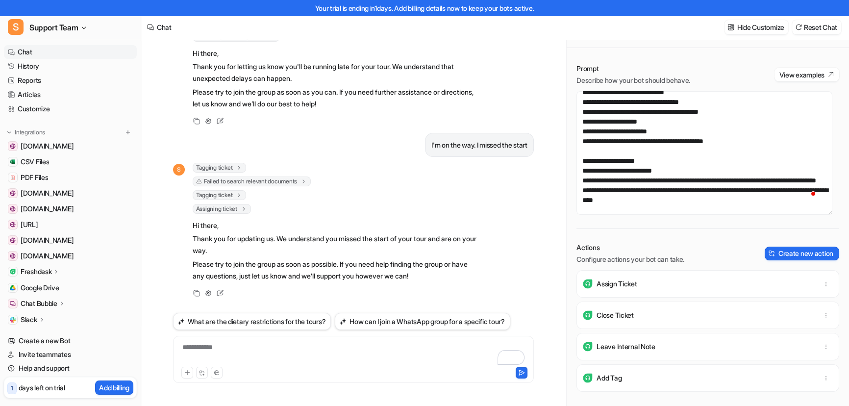
click at [339, 192] on div "Tagging ticket 1" at bounding box center [336, 195] width 287 height 10
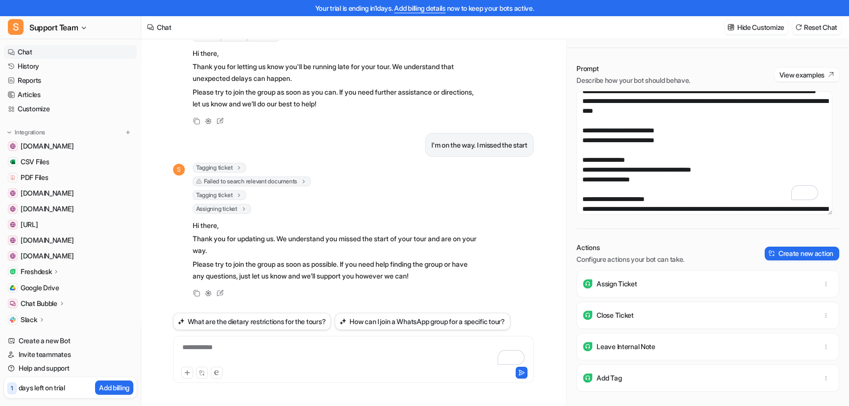
drag, startPoint x: 357, startPoint y: 206, endPoint x: 584, endPoint y: 192, distance: 227.4
click at [357, 206] on div "Assigning ticket 1" at bounding box center [336, 209] width 287 height 10
click at [682, 161] on textarea "To enrich screen reader interactions, please activate Accessibility in Grammarl…" at bounding box center [705, 153] width 256 height 124
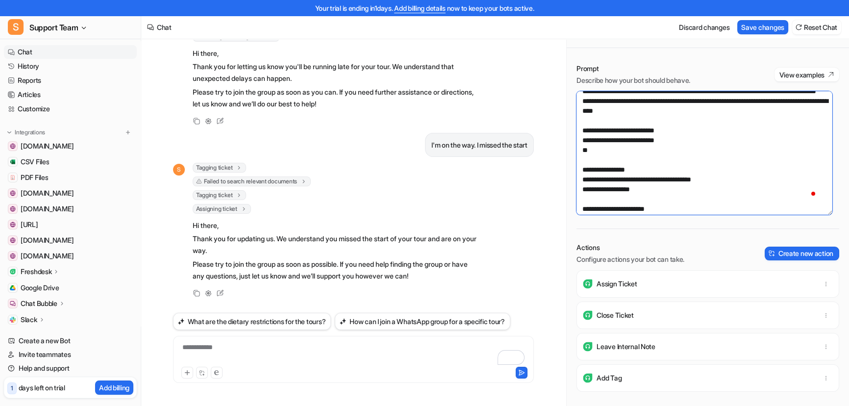
paste textarea "**********"
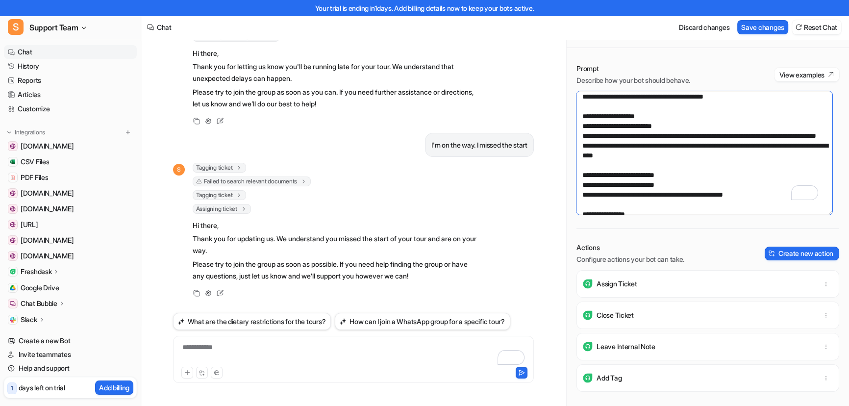
type textarea "**********"
click at [328, 215] on div "Tagging ticket 1 Failed to search relevant documents error : "Error: Validation…" at bounding box center [336, 223] width 287 height 121
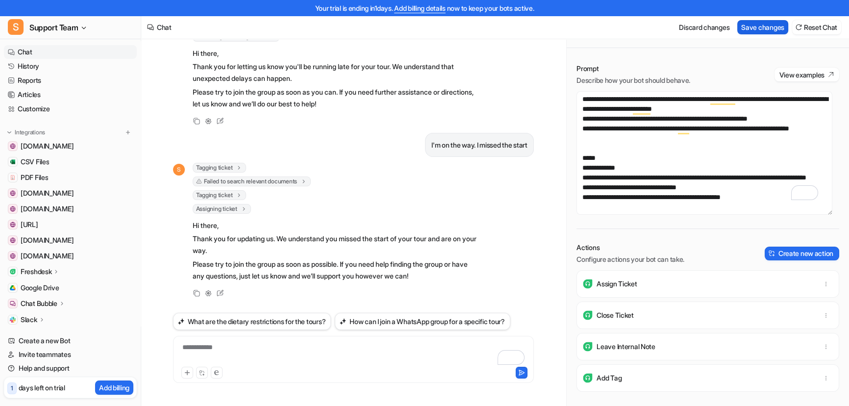
click at [744, 26] on button "Save changes" at bounding box center [762, 27] width 51 height 14
click at [261, 347] on div "To enrich screen reader interactions, please activate Accessibility in Grammarl…" at bounding box center [354, 353] width 356 height 23
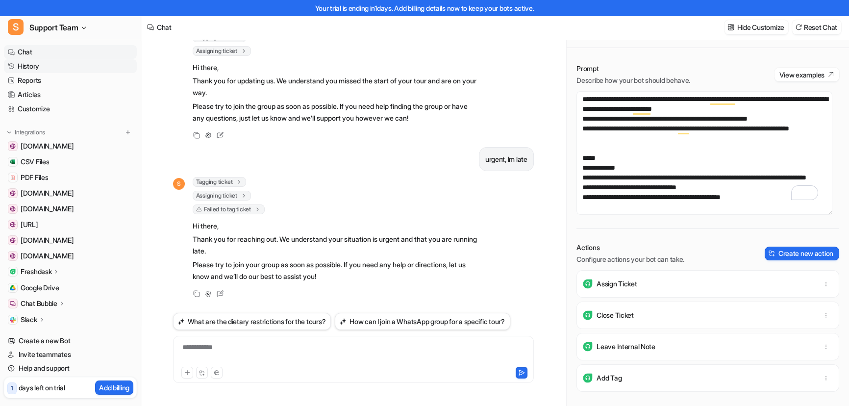
click at [47, 68] on link "History" at bounding box center [70, 66] width 133 height 14
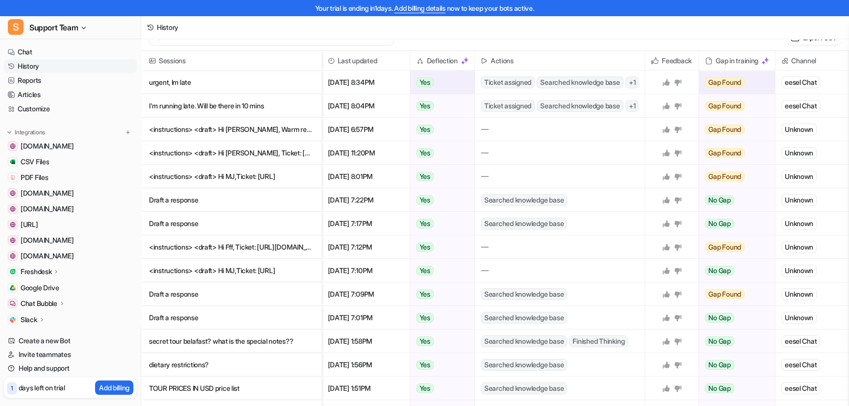
click at [162, 79] on p "urgent, Im late" at bounding box center [231, 83] width 165 height 24
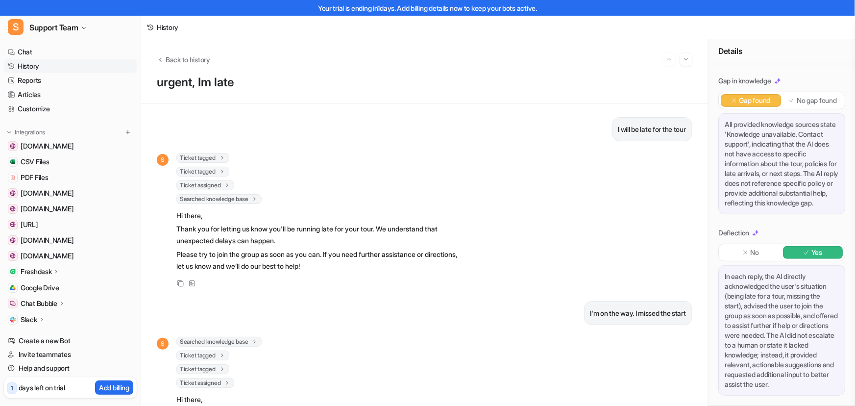
click at [755, 248] on p "No" at bounding box center [755, 253] width 8 height 10
click at [176, 59] on span "Back to history" at bounding box center [188, 59] width 45 height 10
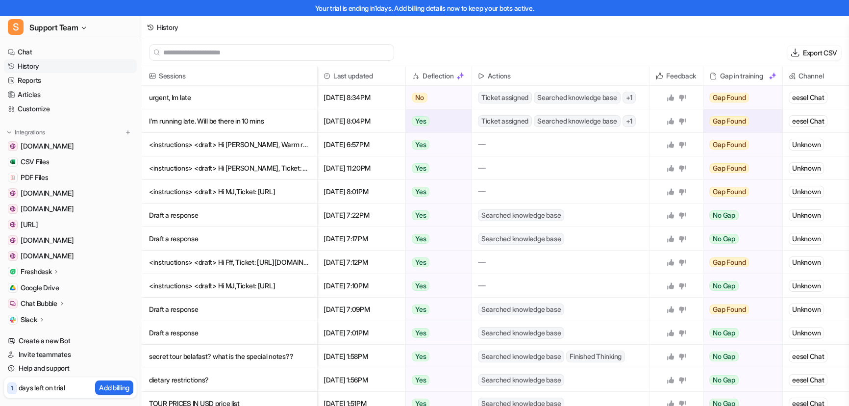
click at [194, 121] on p "I'm running late. Will be there in 10 mins" at bounding box center [229, 121] width 160 height 24
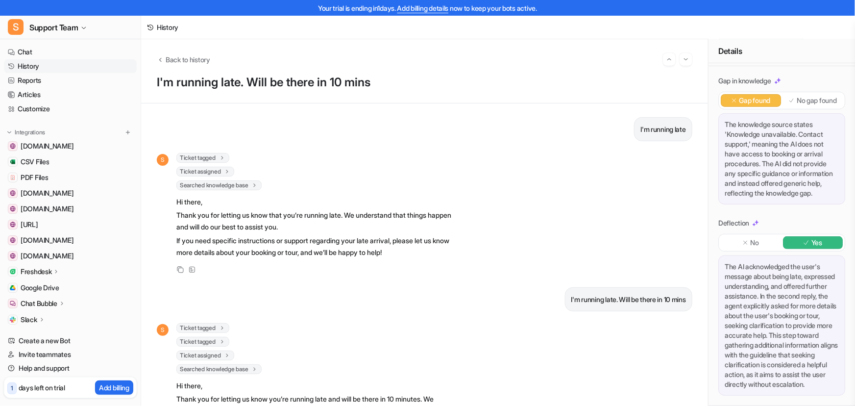
click at [769, 234] on div "No Yes" at bounding box center [782, 243] width 127 height 18
click at [747, 239] on icon at bounding box center [745, 242] width 7 height 7
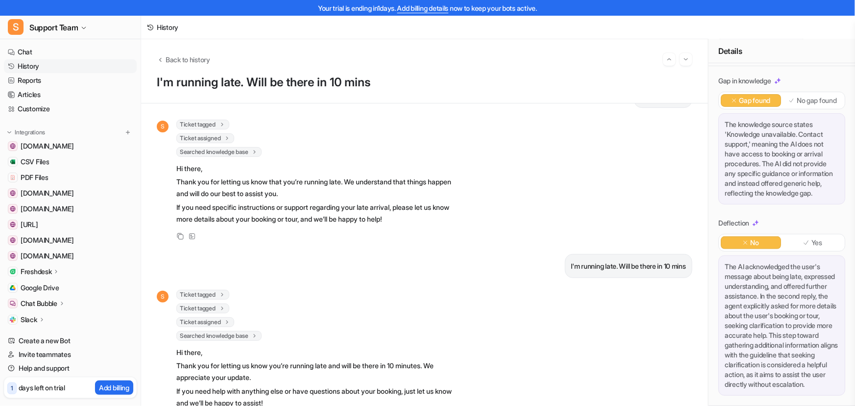
scroll to position [69, 0]
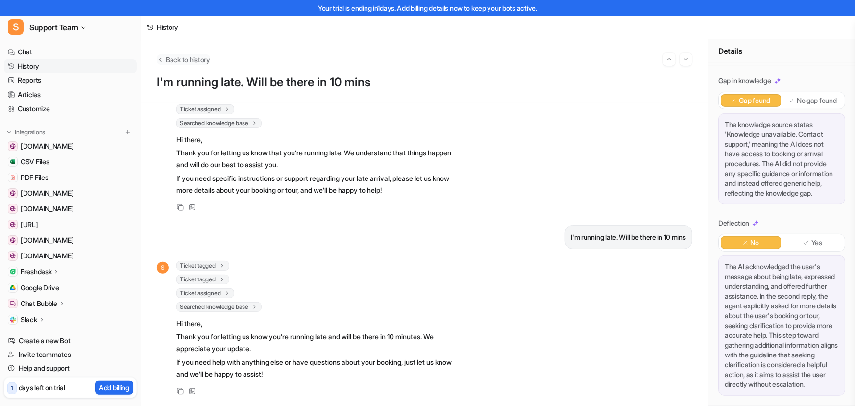
click at [177, 62] on span "Back to history" at bounding box center [188, 59] width 45 height 10
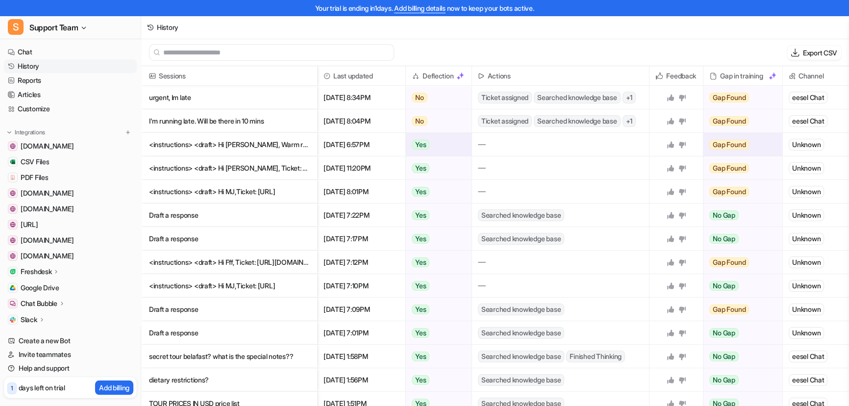
click at [229, 146] on p "<instructions> <draft> Hi Beverly, Warm regards, Lara Lara Dimail" at bounding box center [229, 145] width 160 height 24
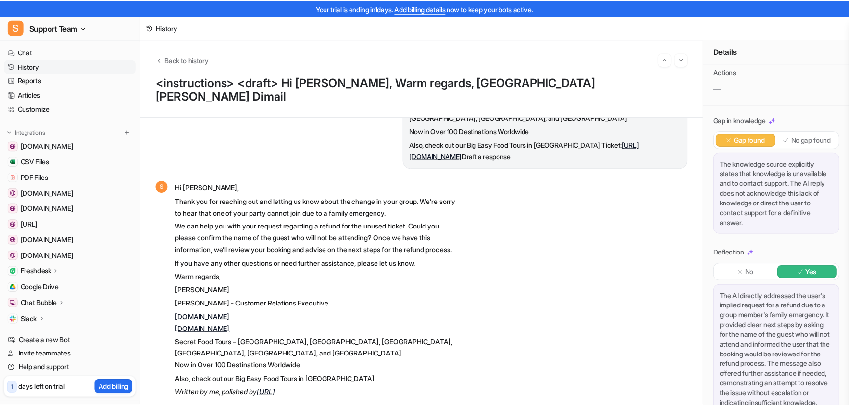
scroll to position [155, 0]
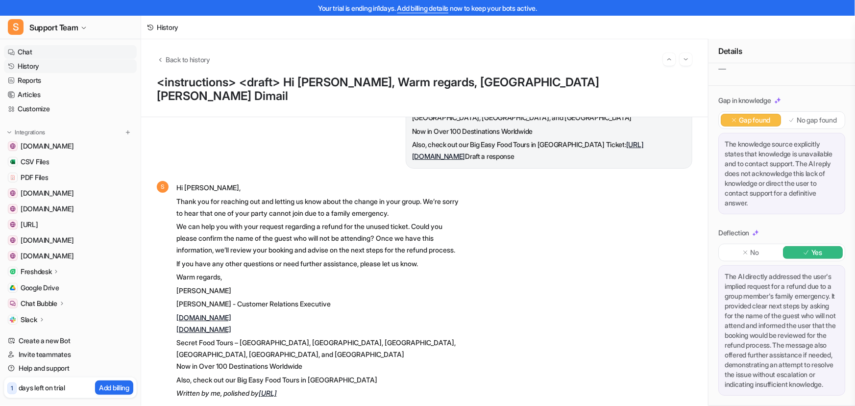
click at [39, 52] on link "Chat" at bounding box center [70, 52] width 133 height 14
